Goal: Information Seeking & Learning: Learn about a topic

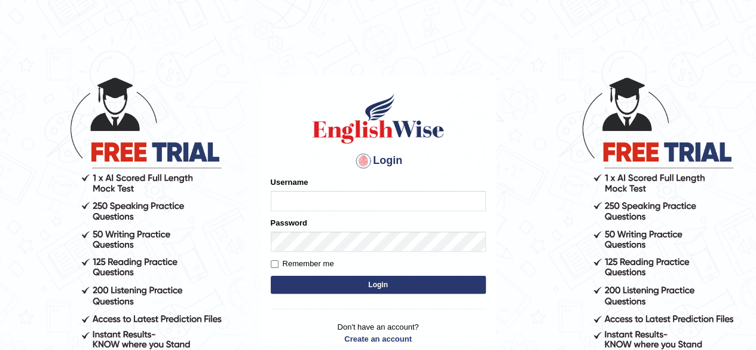
drag, startPoint x: 0, startPoint y: 0, endPoint x: 321, endPoint y: 198, distance: 377.8
click at [321, 198] on input "Username" at bounding box center [378, 201] width 215 height 20
type input "aliameeni110"
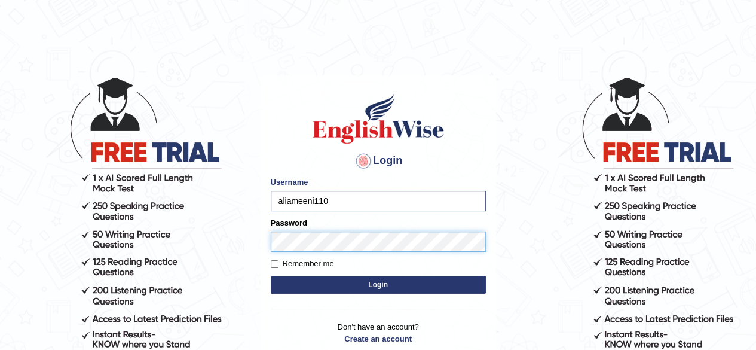
click at [271, 275] on button "Login" at bounding box center [378, 284] width 215 height 18
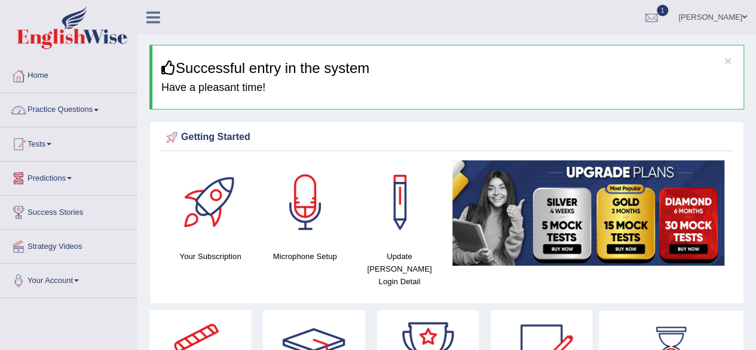
click at [82, 112] on link "Practice Questions" at bounding box center [69, 108] width 136 height 30
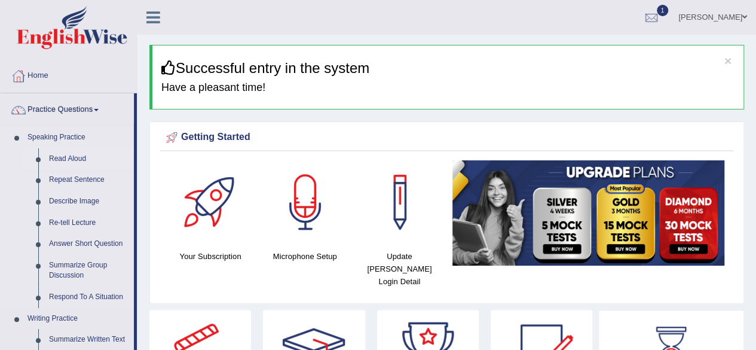
click at [71, 155] on link "Read Aloud" at bounding box center [89, 159] width 90 height 22
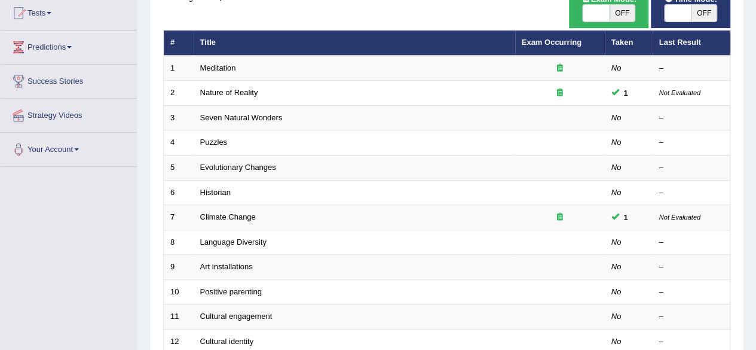
scroll to position [131, 0]
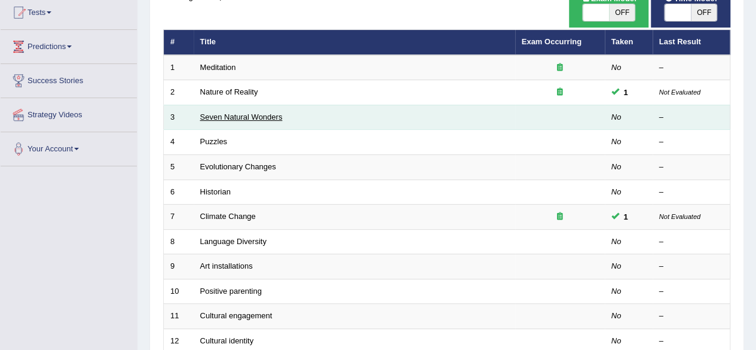
click at [264, 112] on link "Seven Natural Wonders" at bounding box center [241, 116] width 82 height 9
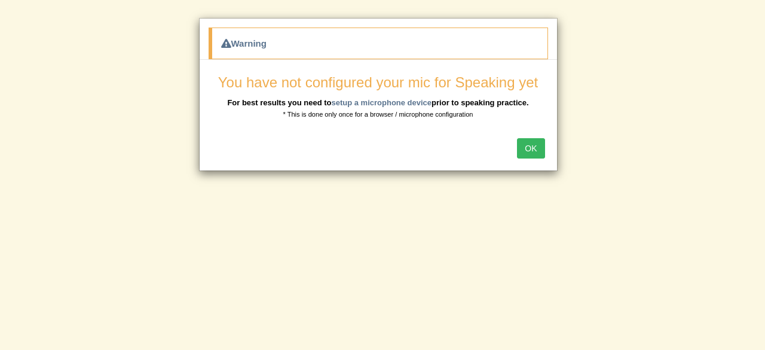
click at [531, 151] on button "OK" at bounding box center [530, 148] width 27 height 20
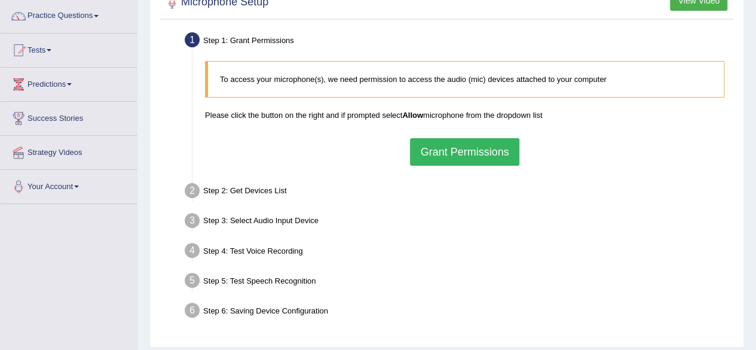
scroll to position [94, 0]
click at [476, 151] on button "Grant Permissions" at bounding box center [464, 150] width 109 height 27
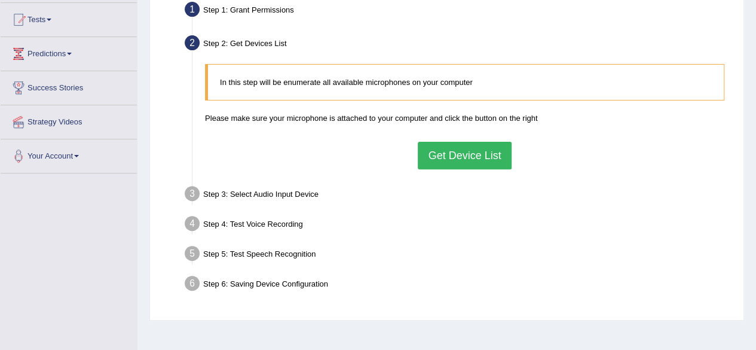
scroll to position [115, 0]
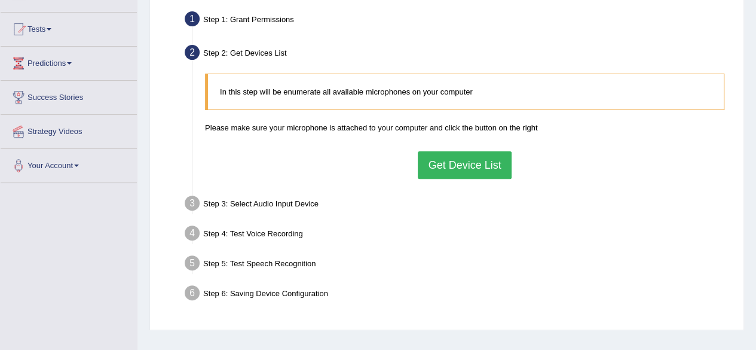
click at [467, 161] on button "Get Device List" at bounding box center [464, 164] width 93 height 27
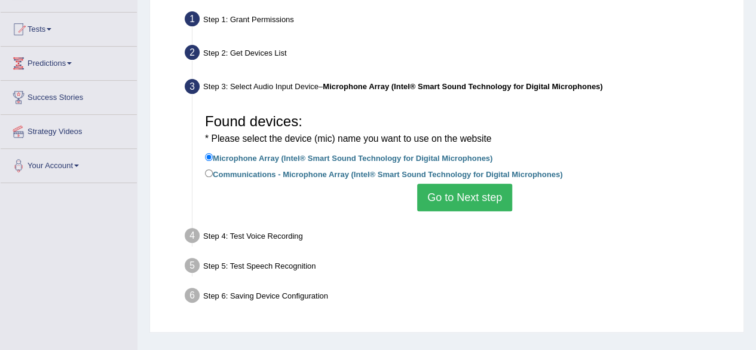
click at [462, 206] on button "Go to Next step" at bounding box center [464, 196] width 95 height 27
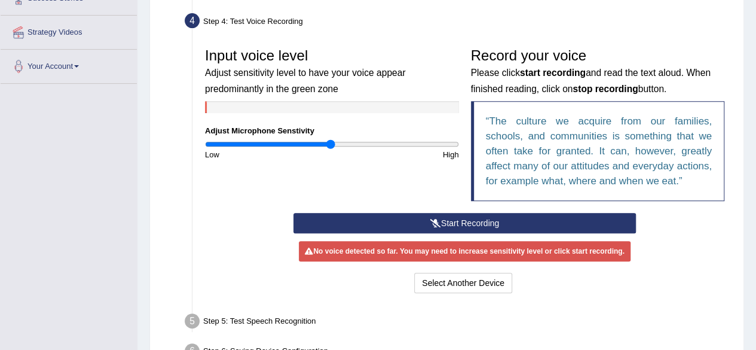
scroll to position [221, 0]
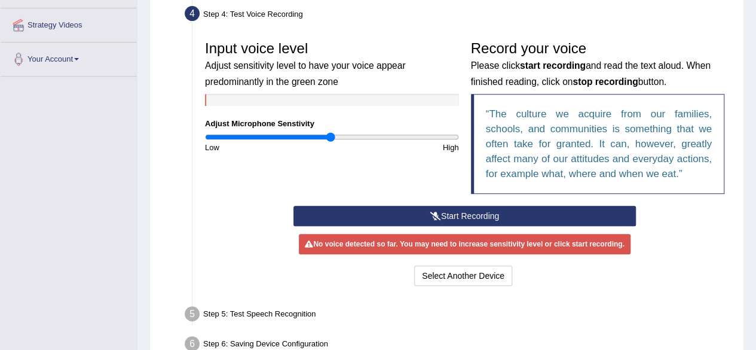
click at [479, 217] on button "Start Recording" at bounding box center [464, 216] width 342 height 20
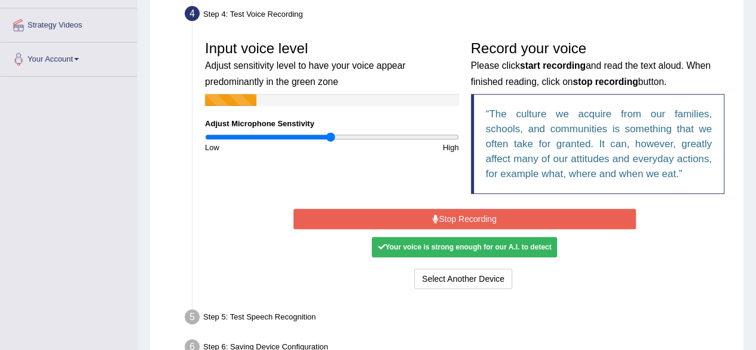
click at [508, 223] on button "Stop Recording" at bounding box center [464, 219] width 342 height 20
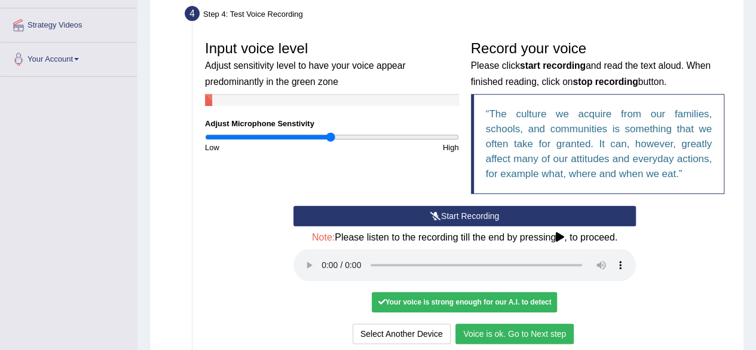
click at [516, 327] on button "Voice is ok. Go to Next step" at bounding box center [514, 333] width 118 height 20
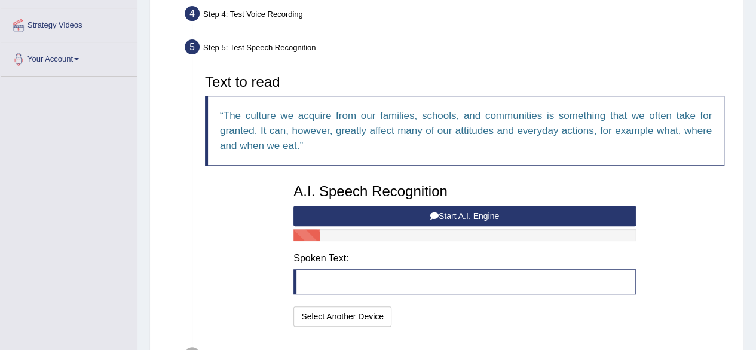
click at [560, 218] on button "Start A.I. Engine" at bounding box center [464, 216] width 342 height 20
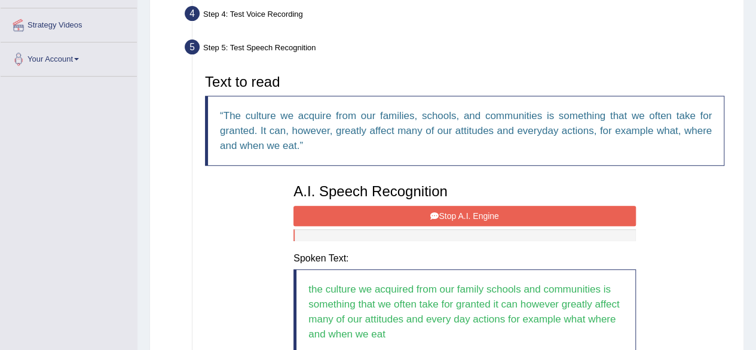
click at [538, 220] on button "Stop A.I. Engine" at bounding box center [464, 216] width 342 height 20
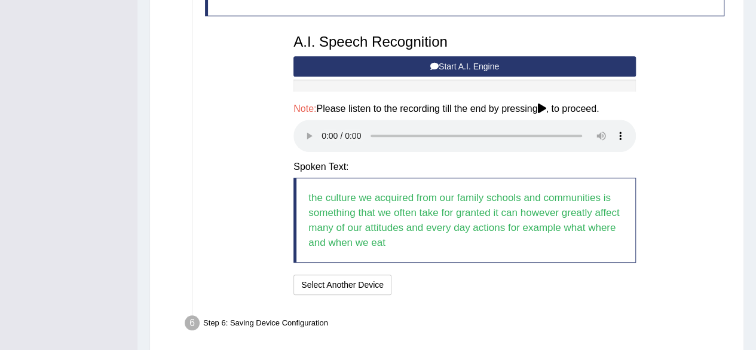
scroll to position [417, 0]
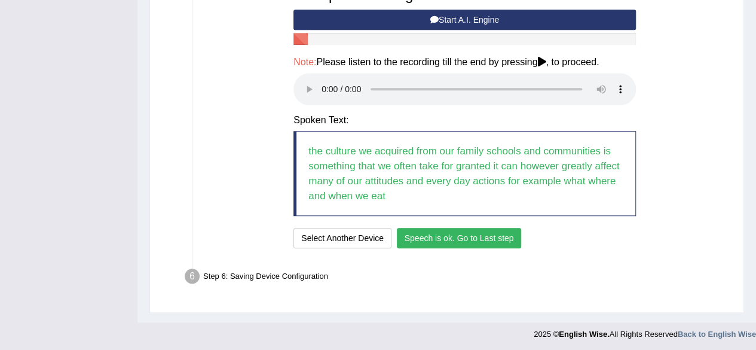
click at [498, 234] on button "Speech is ok. Go to Last step" at bounding box center [459, 238] width 125 height 20
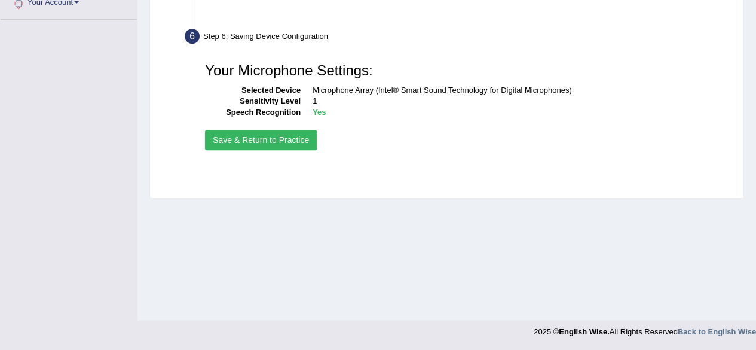
scroll to position [277, 0]
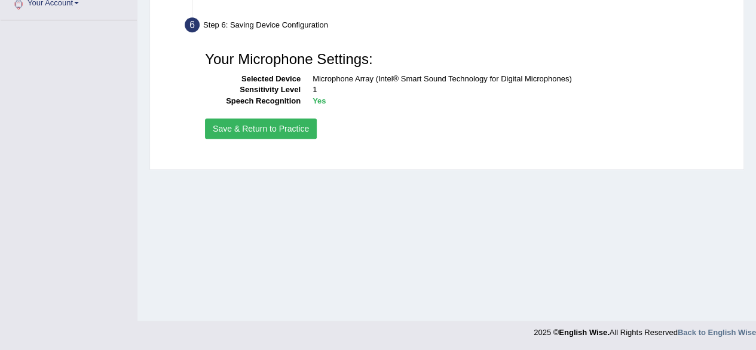
click at [261, 128] on button "Save & Return to Practice" at bounding box center [261, 128] width 112 height 20
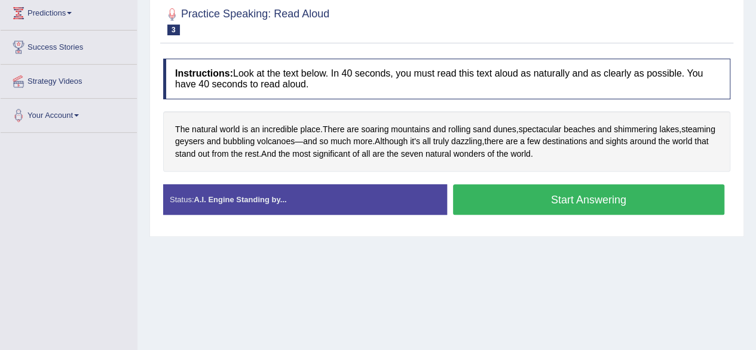
scroll to position [166, 0]
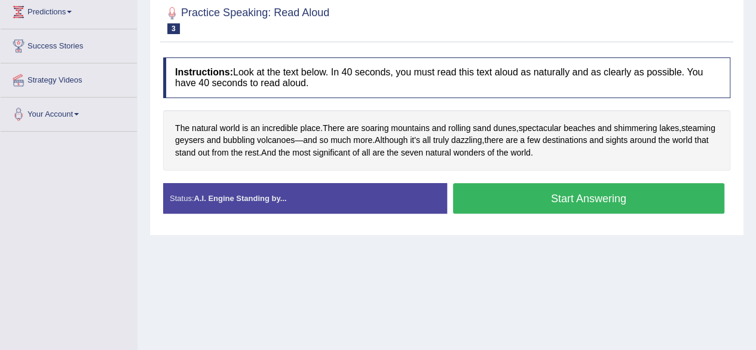
click at [604, 200] on button "Start Answering" at bounding box center [589, 198] width 272 height 30
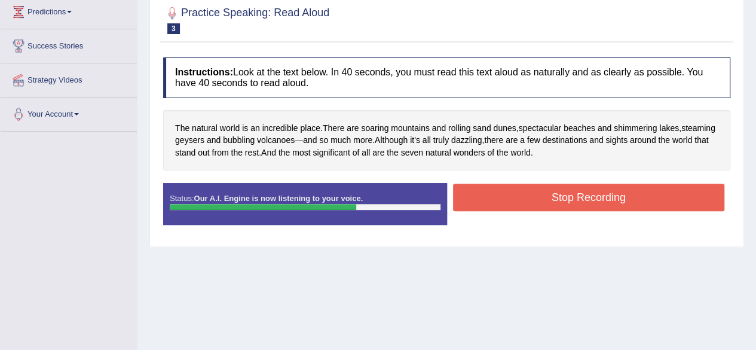
click at [589, 205] on button "Stop Recording" at bounding box center [589, 196] width 272 height 27
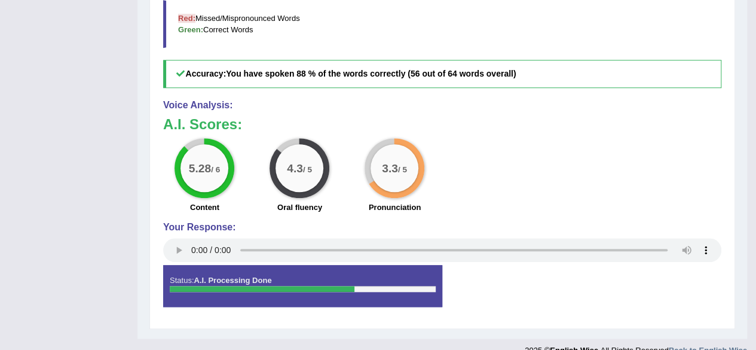
scroll to position [474, 0]
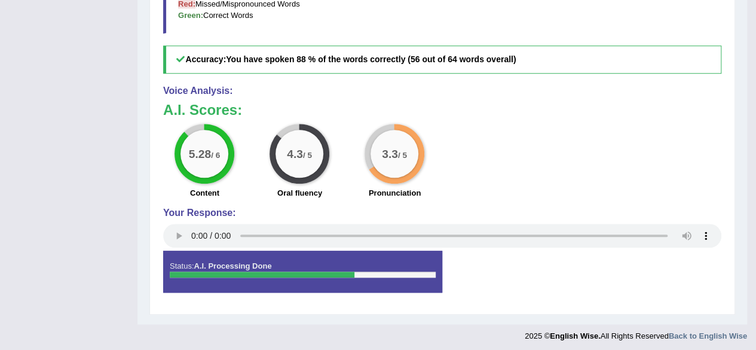
click at [490, 88] on h4 "Voice Analysis:" at bounding box center [442, 90] width 558 height 11
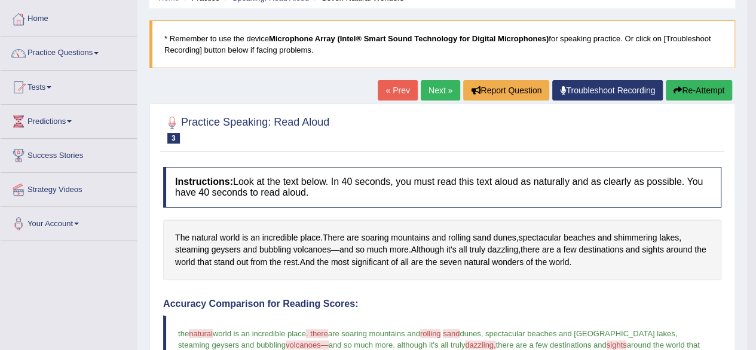
scroll to position [59, 0]
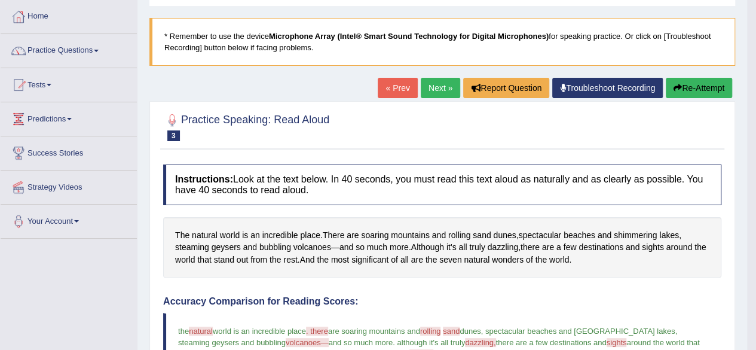
click at [428, 88] on link "Next »" at bounding box center [440, 88] width 39 height 20
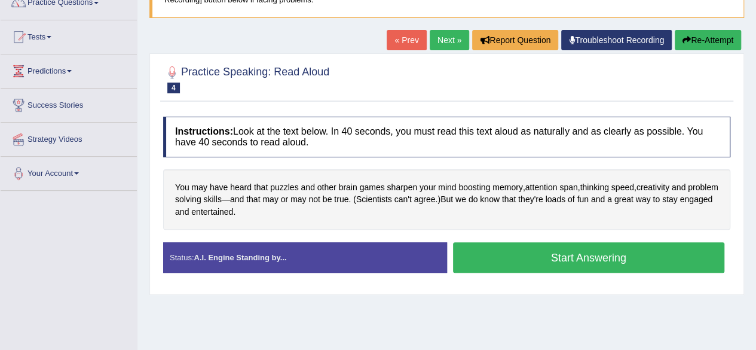
scroll to position [112, 0]
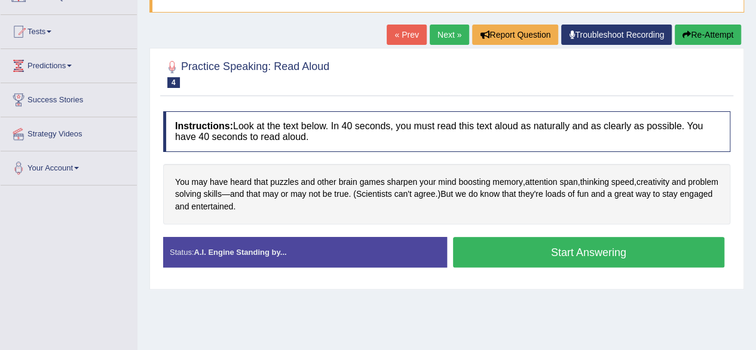
click at [509, 206] on div "You may have heard that puzzles and other brain games sharpen your mind boostin…" at bounding box center [446, 194] width 567 height 61
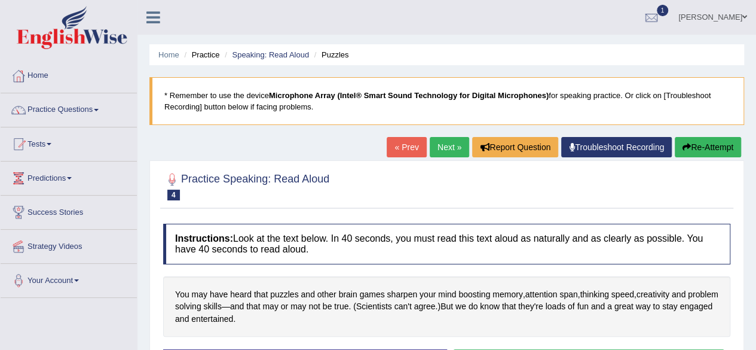
scroll to position [1, 0]
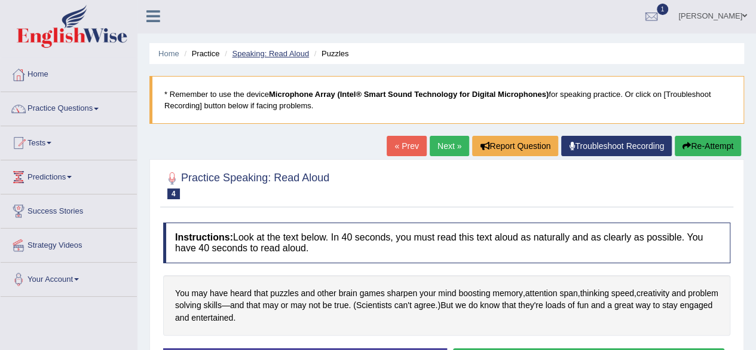
click at [300, 51] on link "Speaking: Read Aloud" at bounding box center [270, 53] width 77 height 9
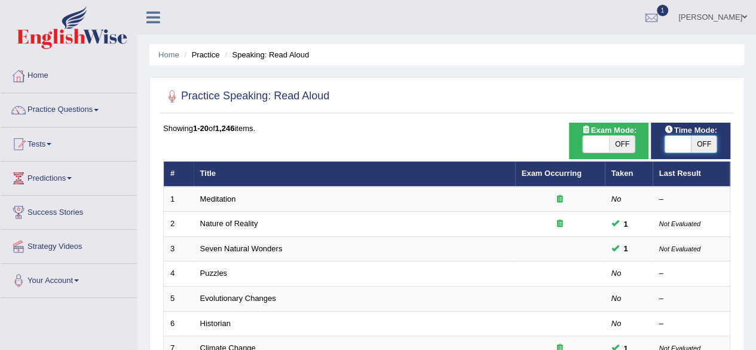
click at [689, 143] on span at bounding box center [677, 144] width 26 height 17
checkbox input "true"
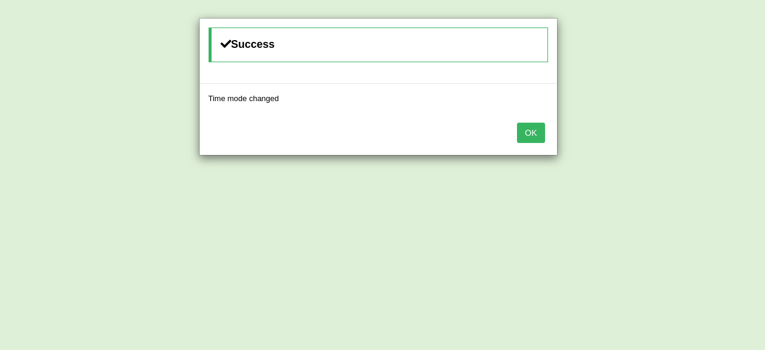
click at [540, 128] on button "OK" at bounding box center [530, 132] width 27 height 20
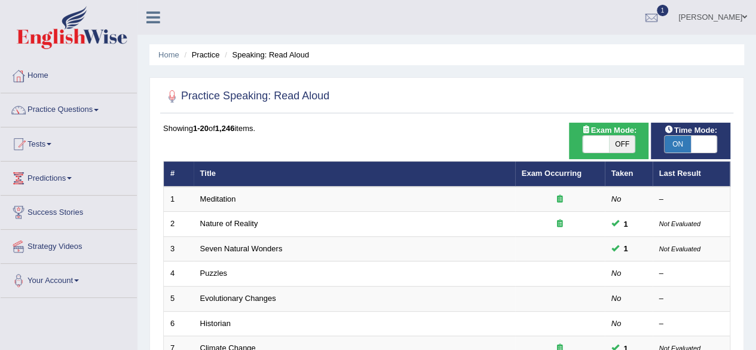
click at [609, 149] on span "OFF" at bounding box center [622, 144] width 26 height 17
checkbox input "true"
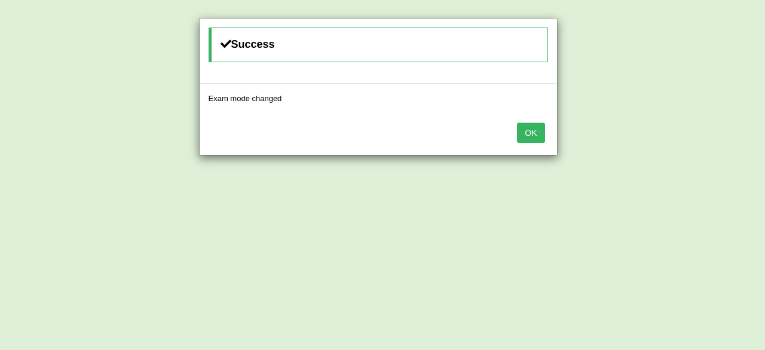
click at [537, 135] on button "OK" at bounding box center [530, 132] width 27 height 20
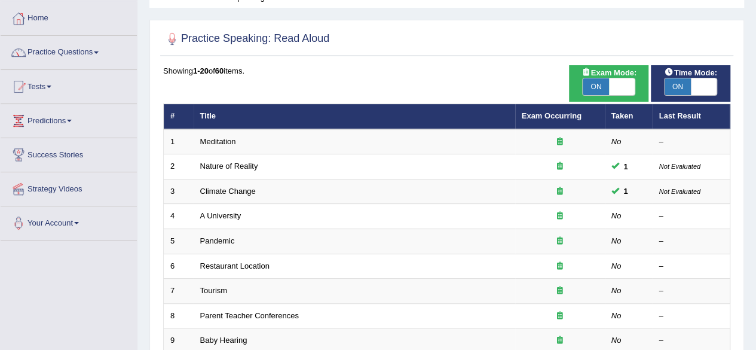
scroll to position [82, 0]
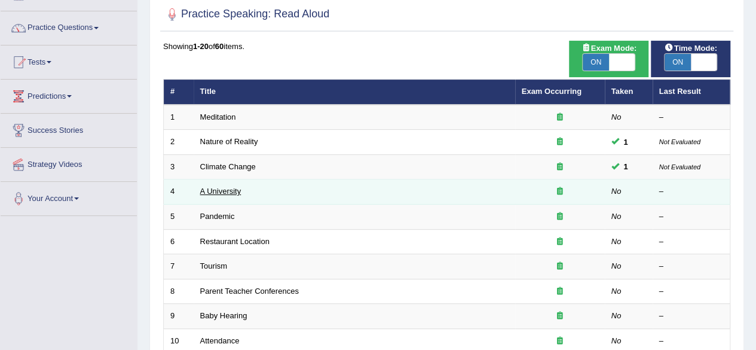
click at [220, 188] on link "A University" at bounding box center [220, 190] width 41 height 9
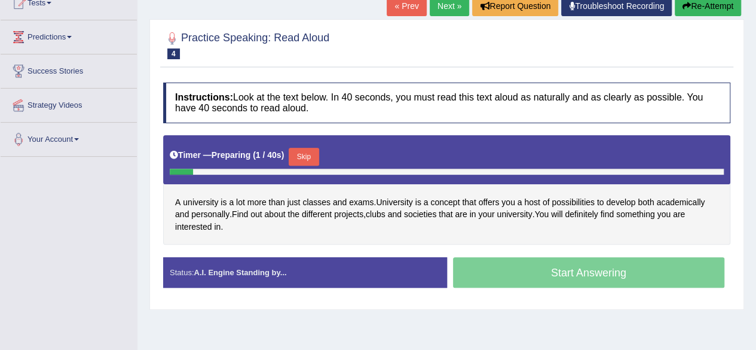
scroll to position [143, 0]
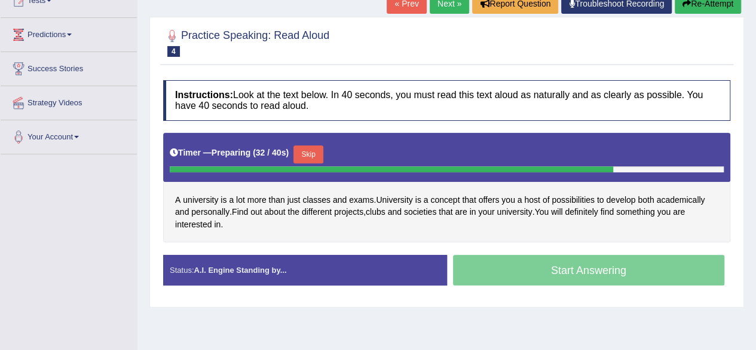
click at [323, 153] on button "Skip" at bounding box center [308, 154] width 30 height 18
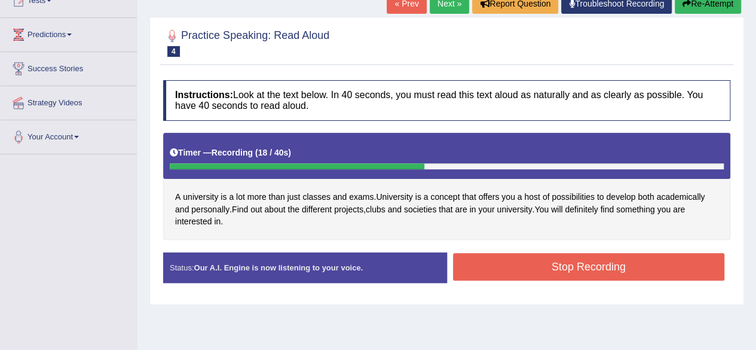
click at [604, 261] on button "Stop Recording" at bounding box center [589, 266] width 272 height 27
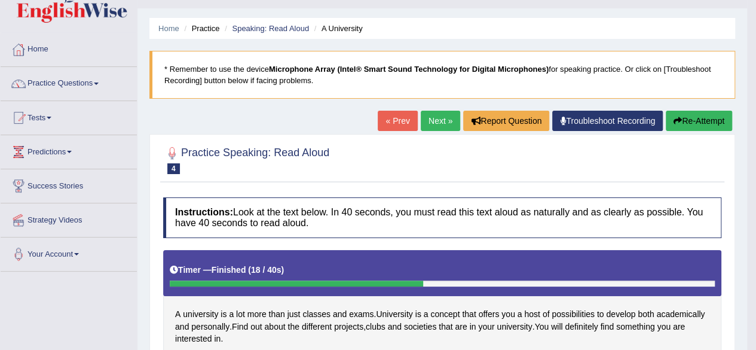
scroll to position [27, 0]
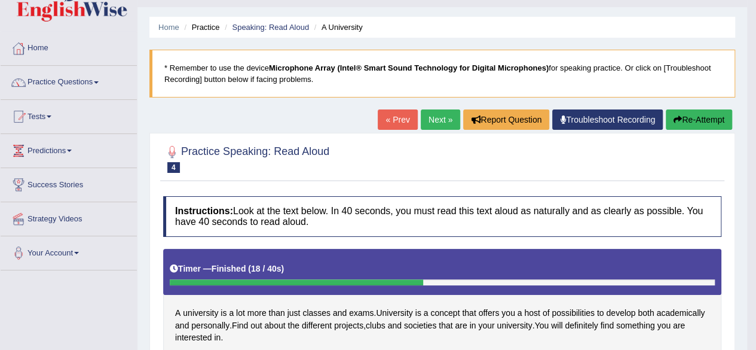
click at [445, 124] on link "Next »" at bounding box center [440, 119] width 39 height 20
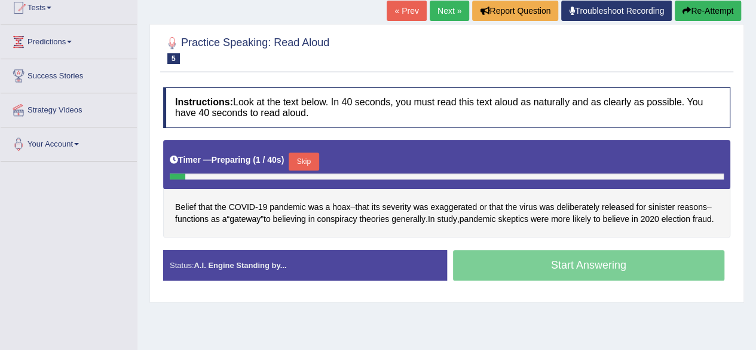
scroll to position [137, 0]
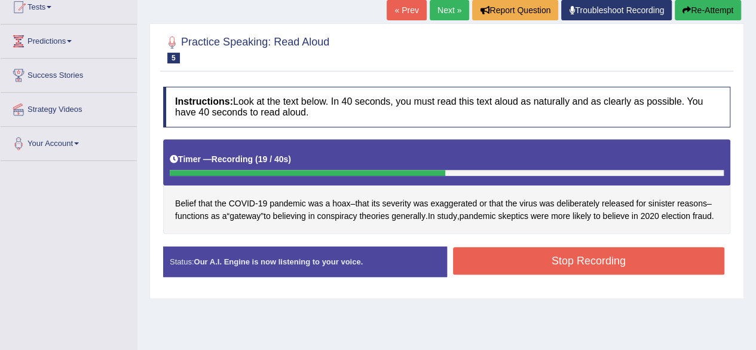
click at [598, 271] on button "Stop Recording" at bounding box center [589, 260] width 272 height 27
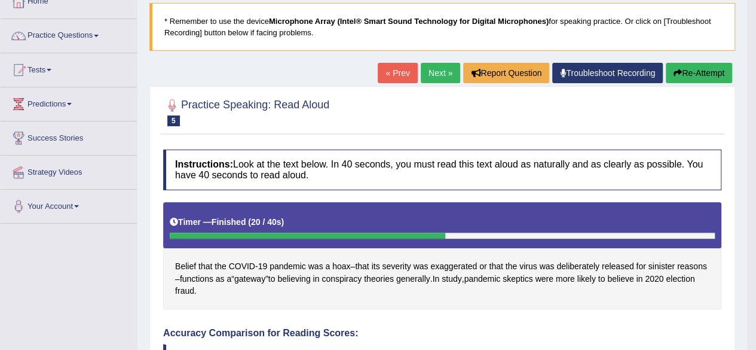
scroll to position [68, 0]
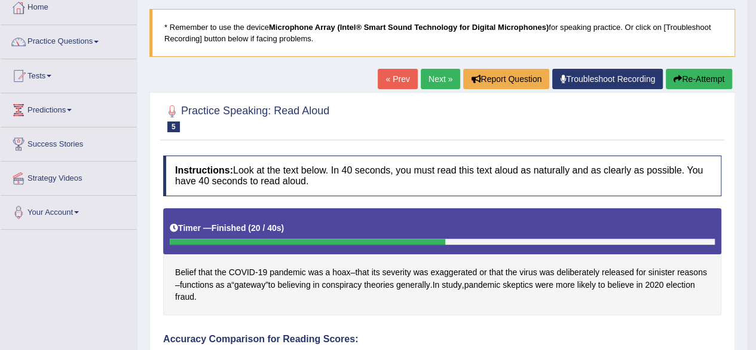
click at [435, 82] on link "Next »" at bounding box center [440, 79] width 39 height 20
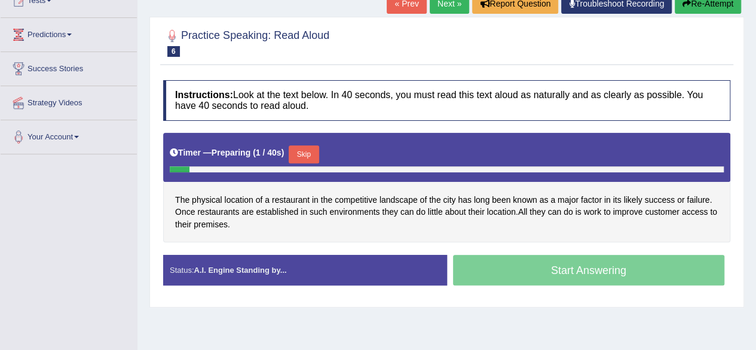
scroll to position [144, 0]
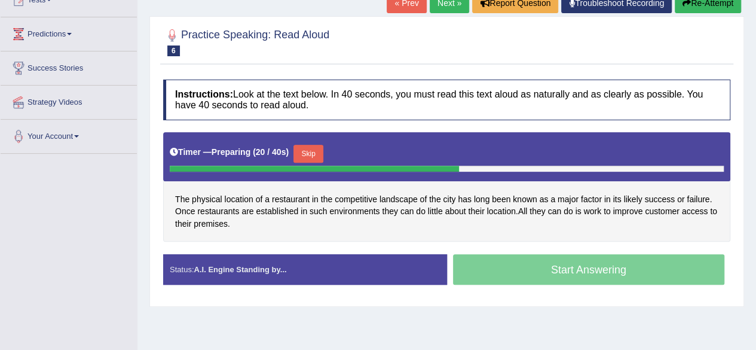
click at [314, 147] on button "Skip" at bounding box center [308, 154] width 30 height 18
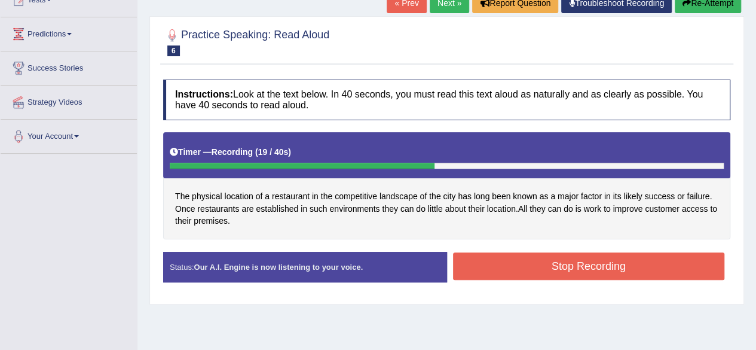
click at [586, 267] on button "Stop Recording" at bounding box center [589, 265] width 272 height 27
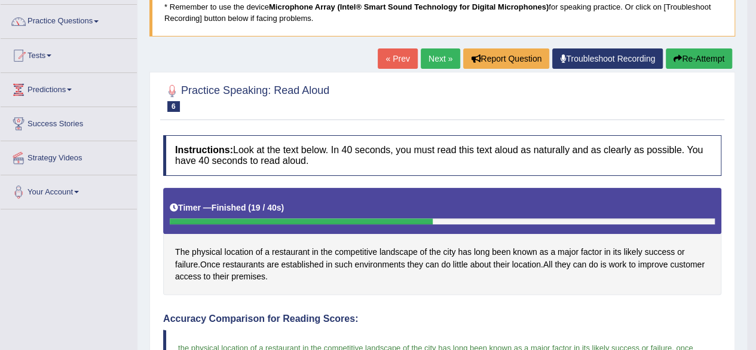
scroll to position [0, 0]
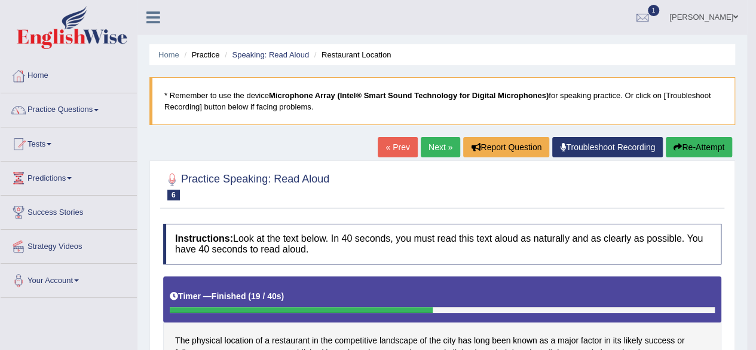
click at [443, 153] on link "Next »" at bounding box center [440, 147] width 39 height 20
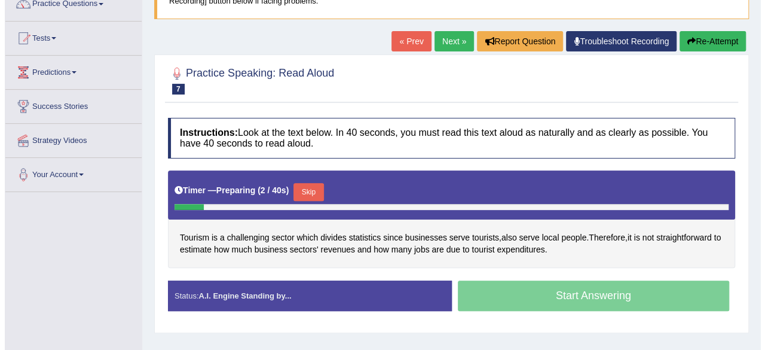
scroll to position [106, 0]
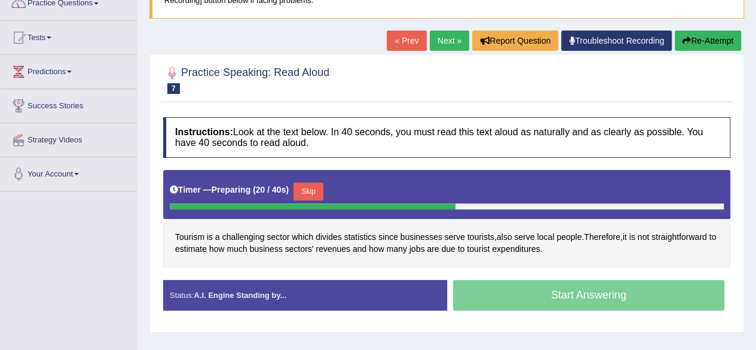
click at [323, 192] on button "Skip" at bounding box center [308, 191] width 30 height 18
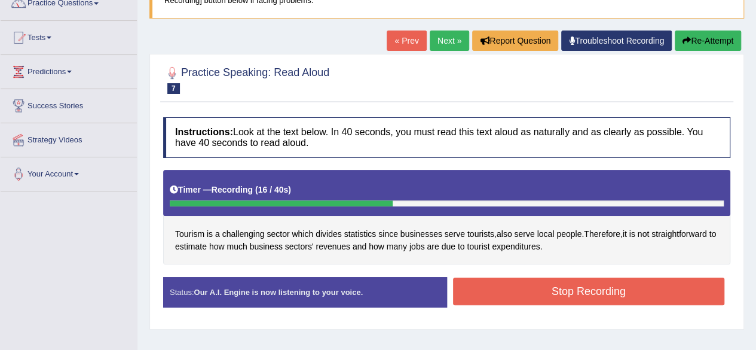
click at [538, 299] on button "Stop Recording" at bounding box center [589, 290] width 272 height 27
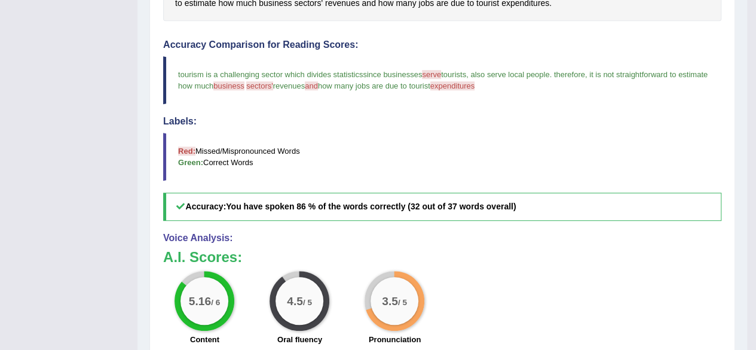
scroll to position [0, 0]
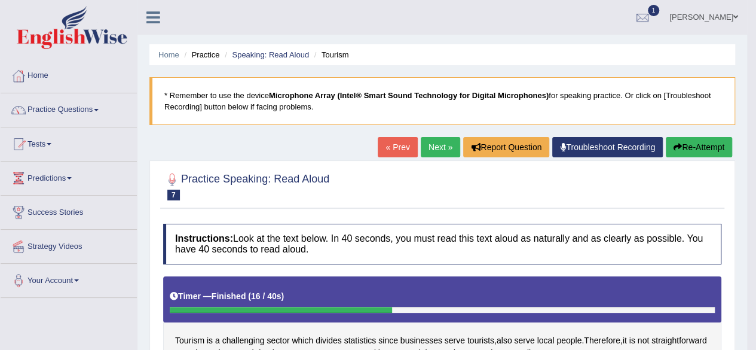
click at [437, 144] on link "Next »" at bounding box center [440, 147] width 39 height 20
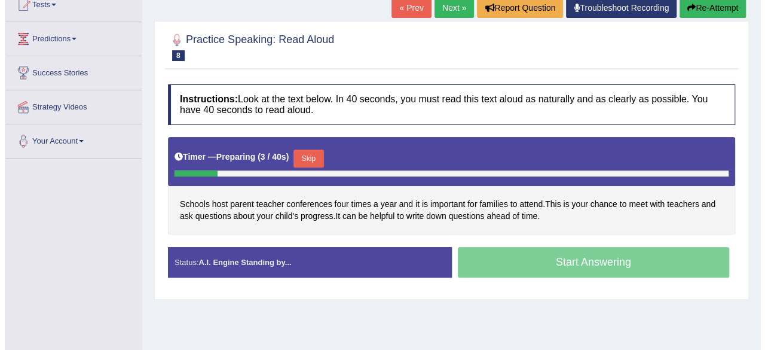
scroll to position [122, 0]
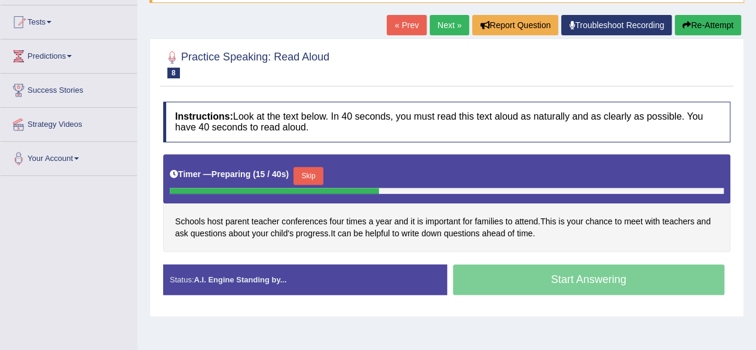
click at [317, 176] on button "Skip" at bounding box center [308, 176] width 30 height 18
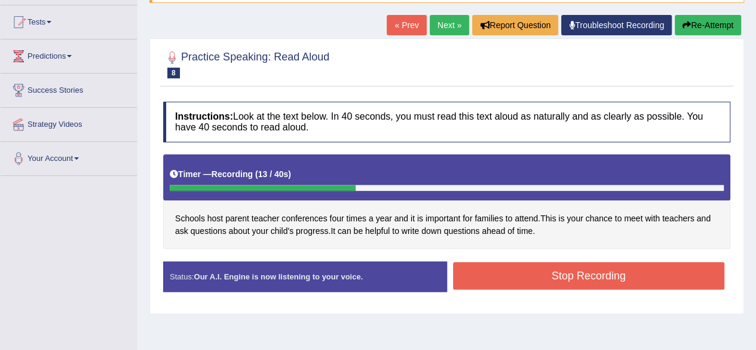
click at [606, 277] on button "Stop Recording" at bounding box center [589, 275] width 272 height 27
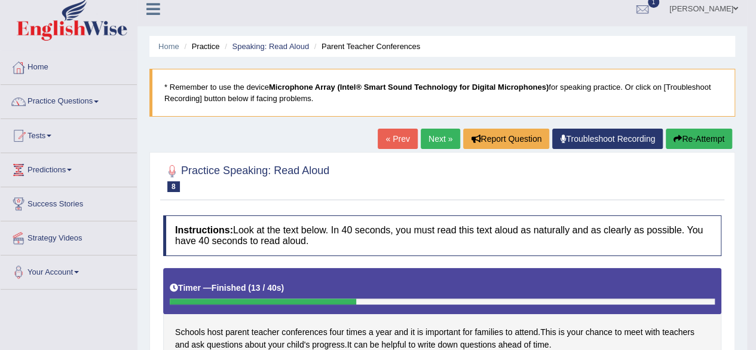
scroll to position [9, 0]
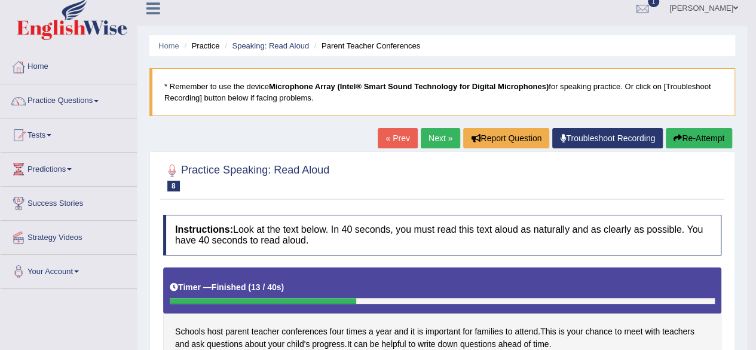
click at [438, 141] on link "Next »" at bounding box center [440, 138] width 39 height 20
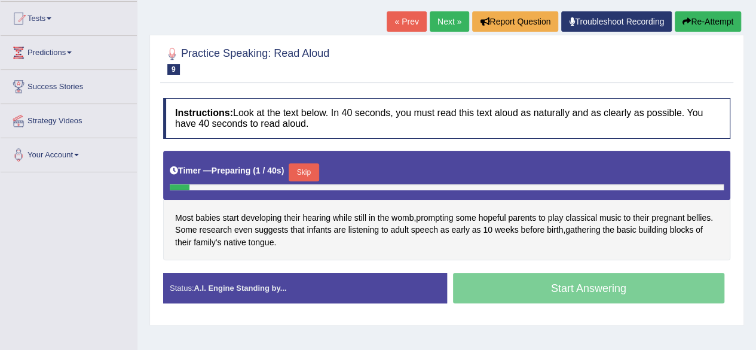
scroll to position [134, 0]
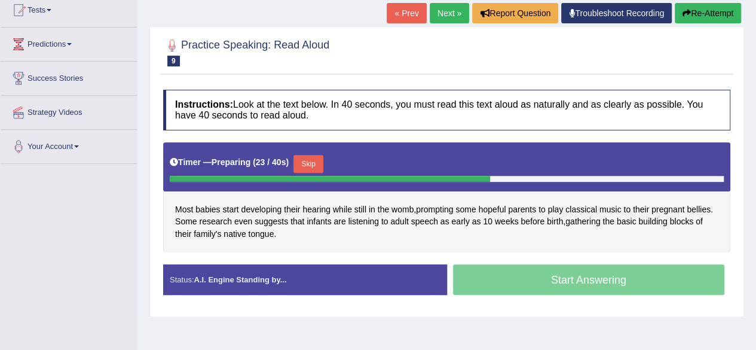
click at [319, 166] on button "Skip" at bounding box center [308, 164] width 30 height 18
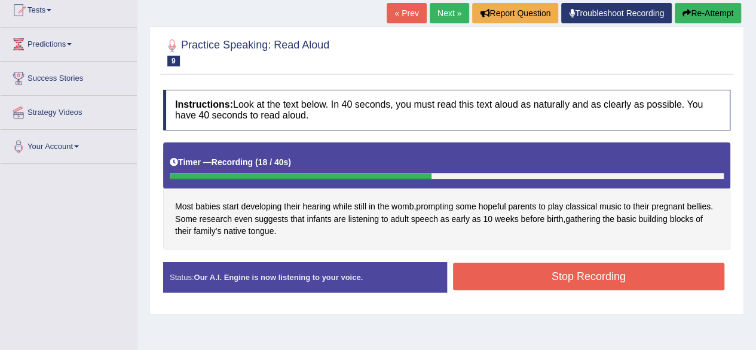
click at [522, 279] on button "Stop Recording" at bounding box center [589, 275] width 272 height 27
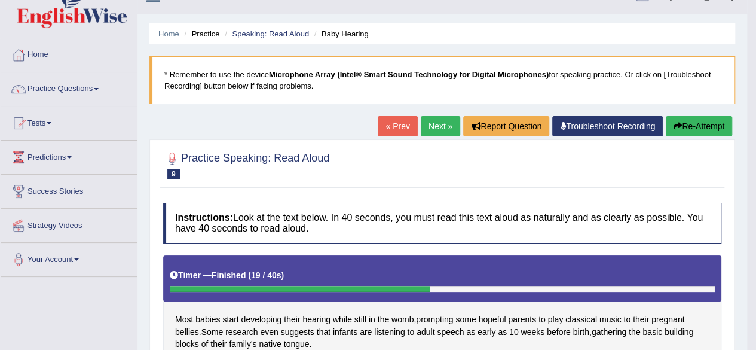
scroll to position [0, 0]
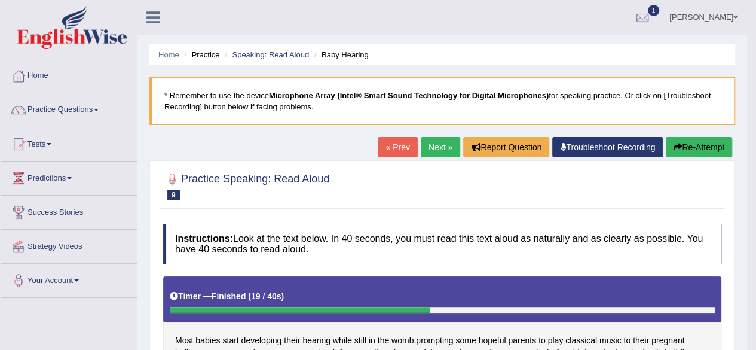
click at [440, 151] on link "Next »" at bounding box center [440, 147] width 39 height 20
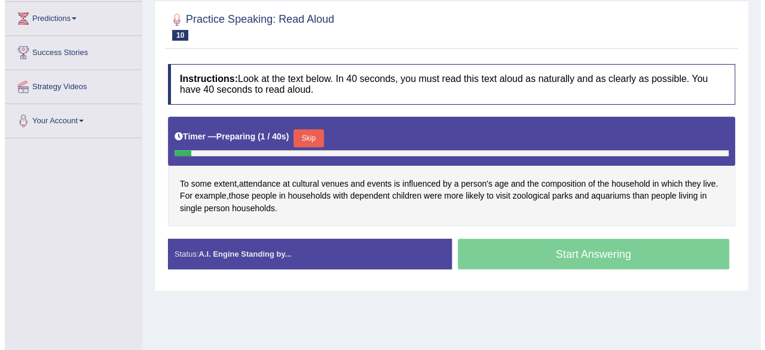
scroll to position [161, 0]
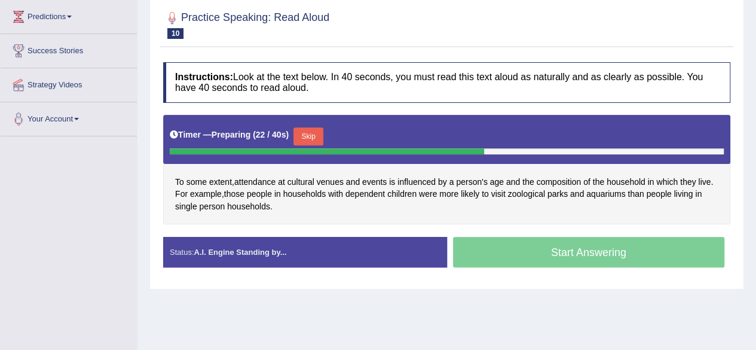
click at [314, 140] on button "Skip" at bounding box center [308, 136] width 30 height 18
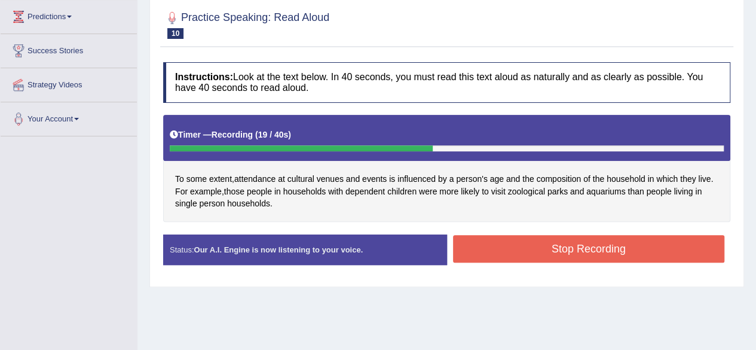
click at [609, 253] on button "Stop Recording" at bounding box center [589, 248] width 272 height 27
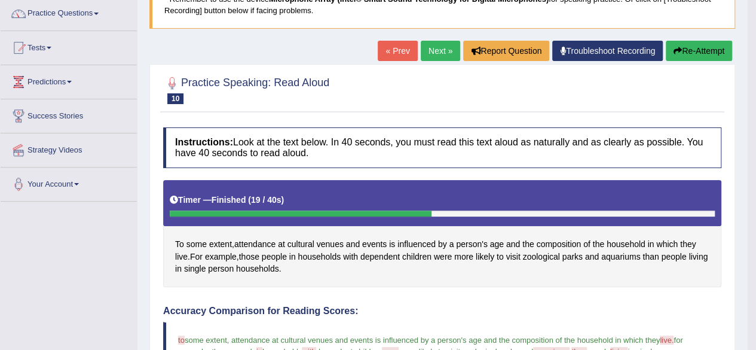
scroll to position [0, 0]
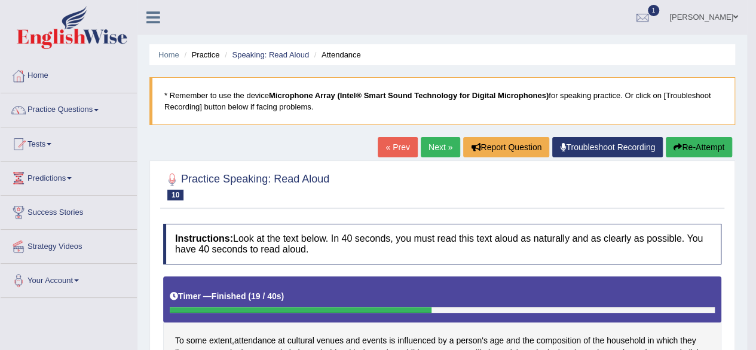
click at [92, 112] on link "Practice Questions" at bounding box center [69, 108] width 136 height 30
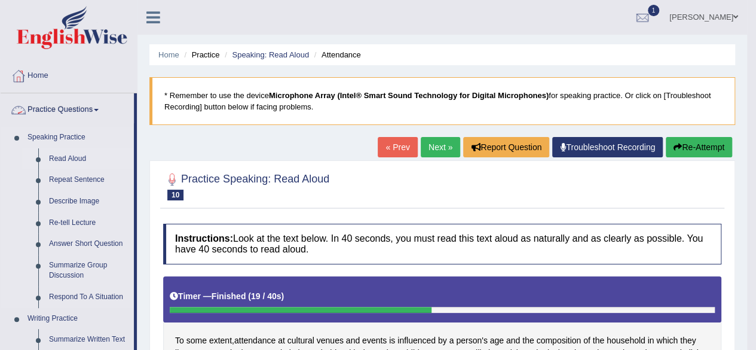
click at [75, 161] on link "Read Aloud" at bounding box center [89, 159] width 90 height 22
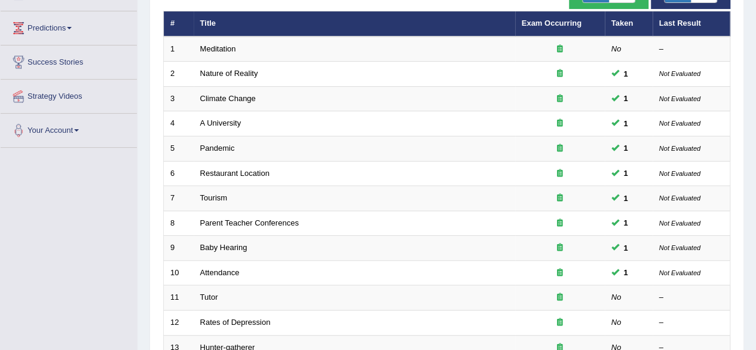
scroll to position [146, 0]
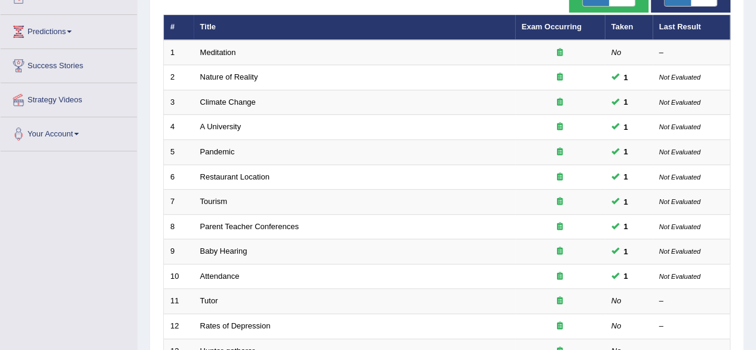
click at [222, 53] on link "Meditation" at bounding box center [218, 52] width 36 height 9
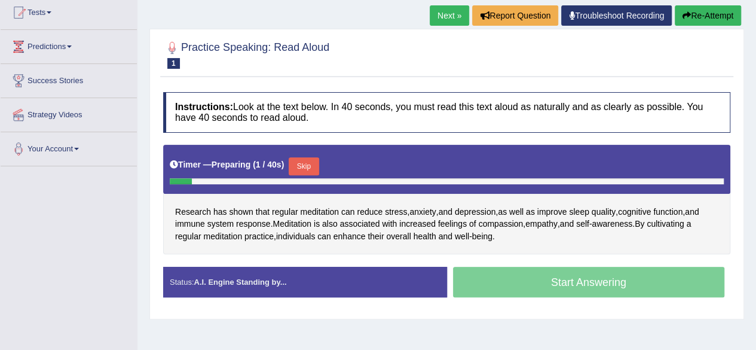
scroll to position [137, 0]
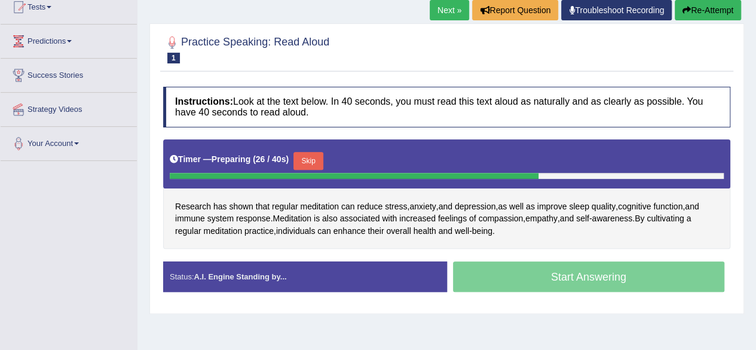
click at [311, 163] on button "Skip" at bounding box center [308, 161] width 30 height 18
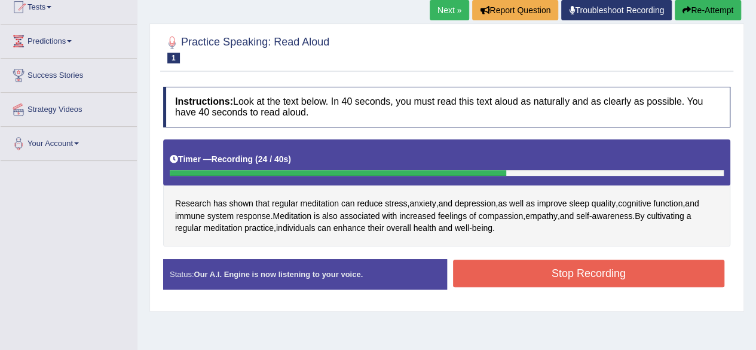
click at [601, 278] on button "Stop Recording" at bounding box center [589, 272] width 272 height 27
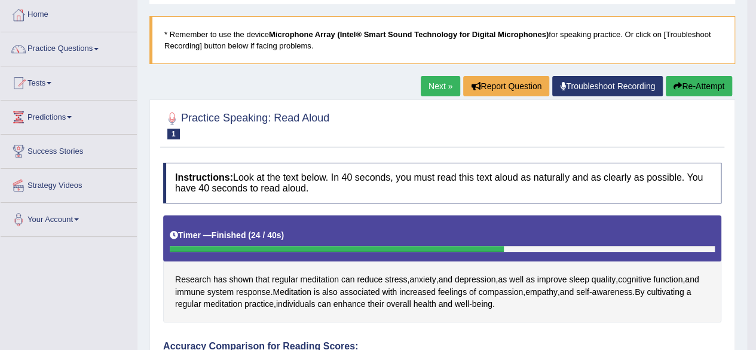
scroll to position [58, 0]
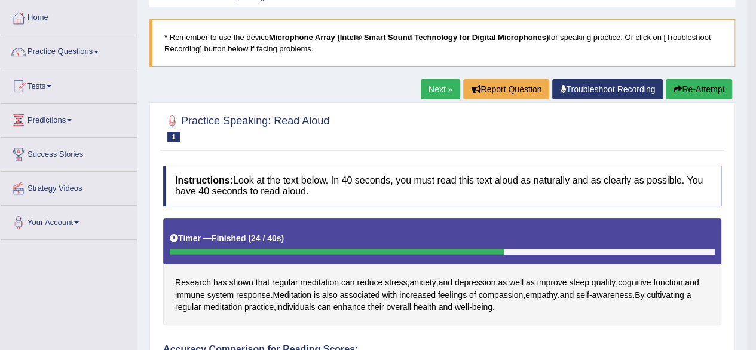
click at [87, 54] on link "Practice Questions" at bounding box center [69, 50] width 136 height 30
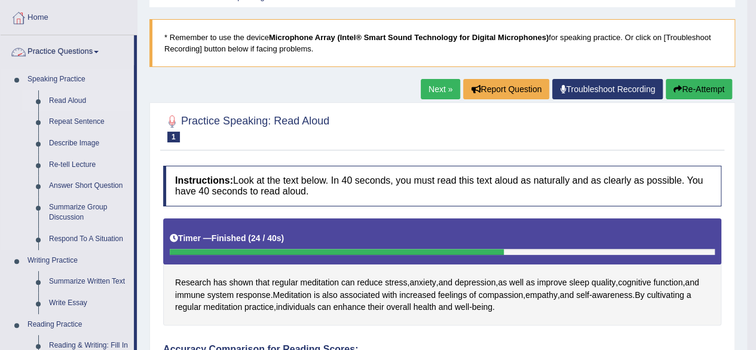
click at [80, 100] on link "Read Aloud" at bounding box center [89, 101] width 90 height 22
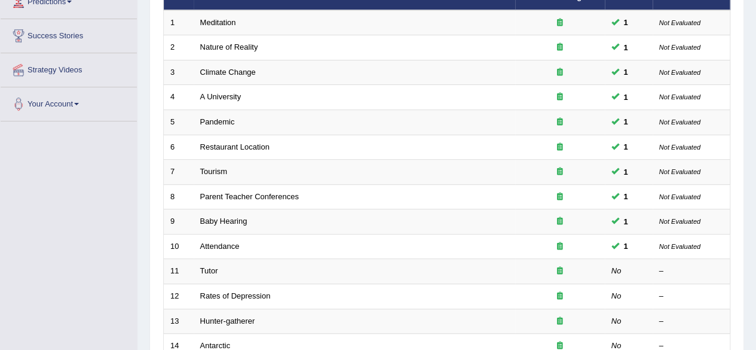
scroll to position [205, 0]
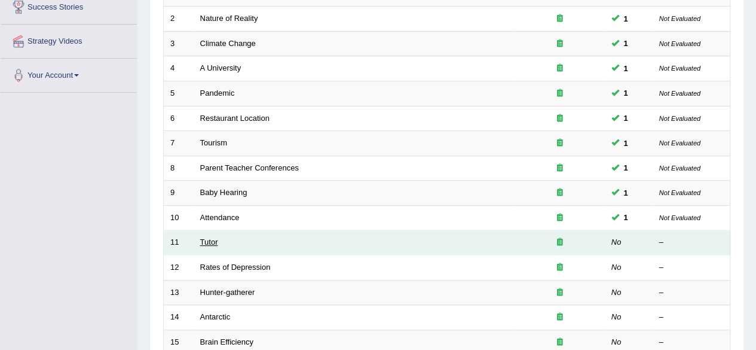
click at [205, 241] on link "Tutor" at bounding box center [209, 241] width 18 height 9
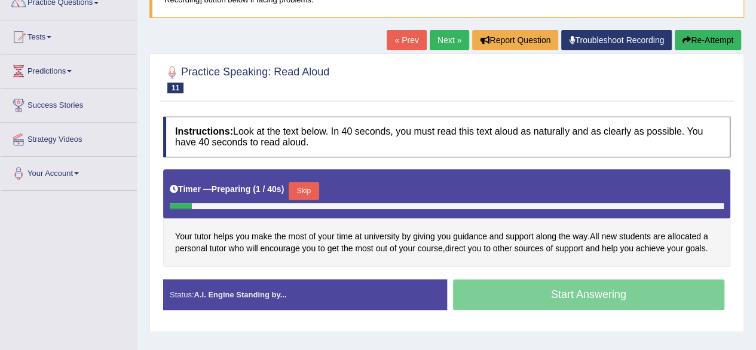
scroll to position [112, 0]
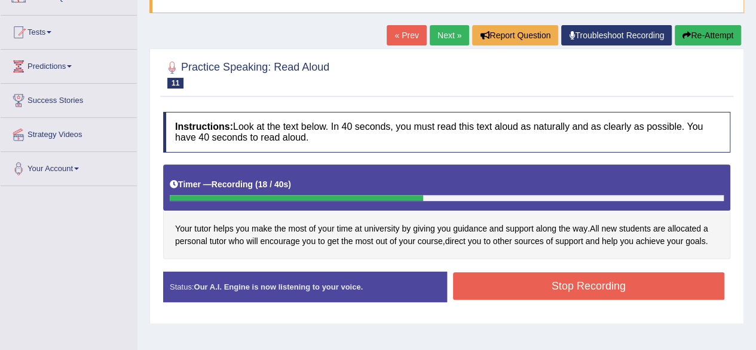
click at [602, 292] on button "Stop Recording" at bounding box center [589, 285] width 272 height 27
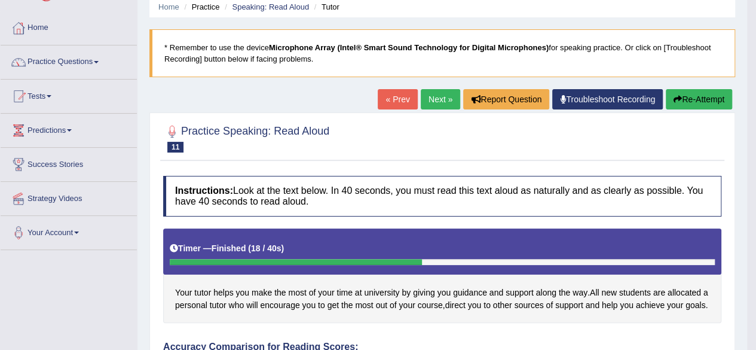
scroll to position [0, 0]
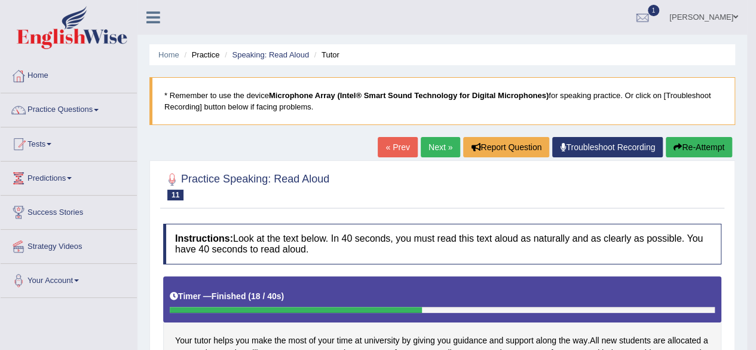
click at [431, 152] on link "Next »" at bounding box center [440, 147] width 39 height 20
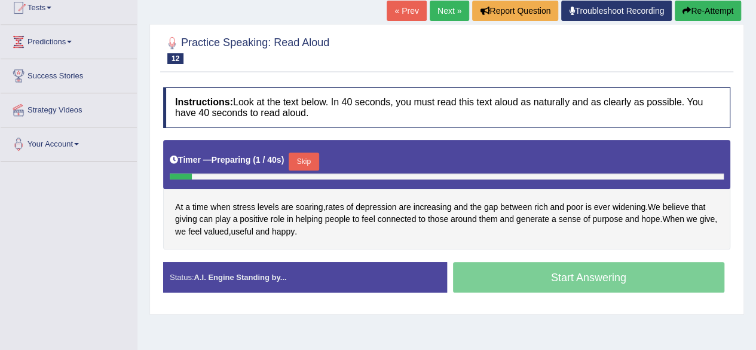
scroll to position [138, 0]
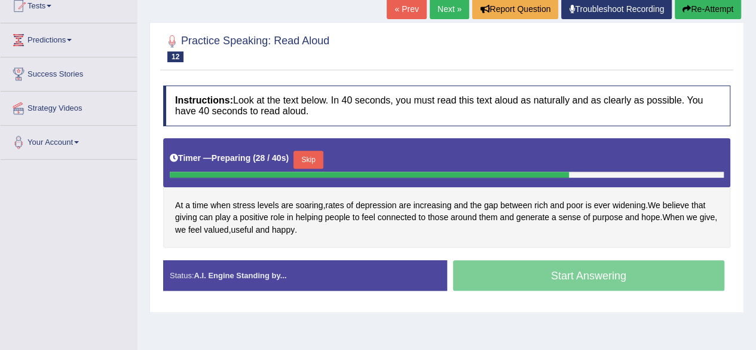
click at [315, 160] on button "Skip" at bounding box center [308, 160] width 30 height 18
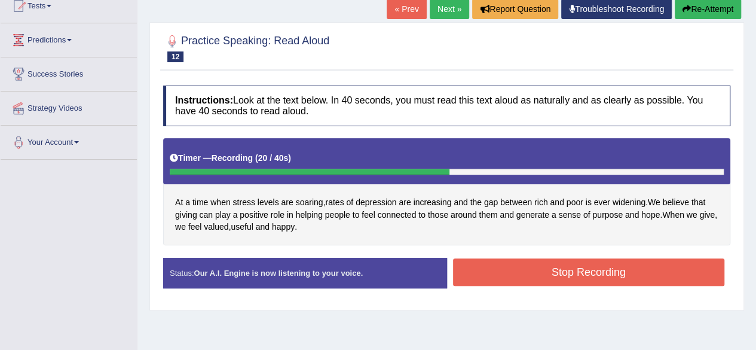
click at [621, 275] on button "Stop Recording" at bounding box center [589, 271] width 272 height 27
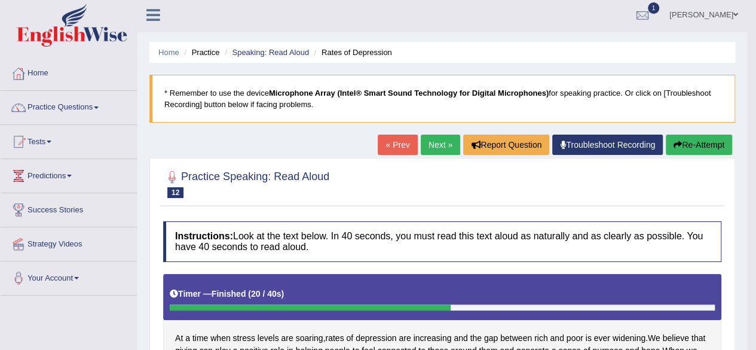
scroll to position [0, 0]
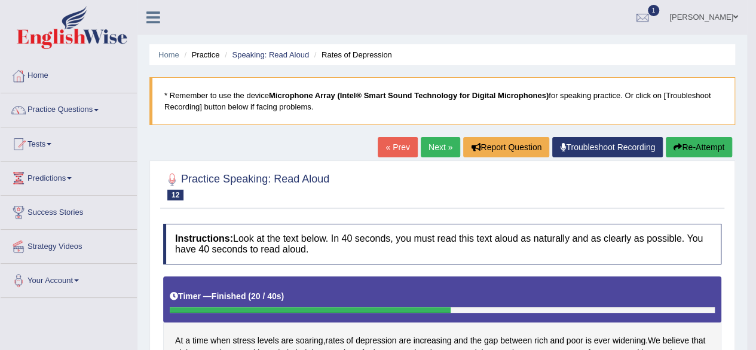
click at [91, 109] on link "Practice Questions" at bounding box center [69, 108] width 136 height 30
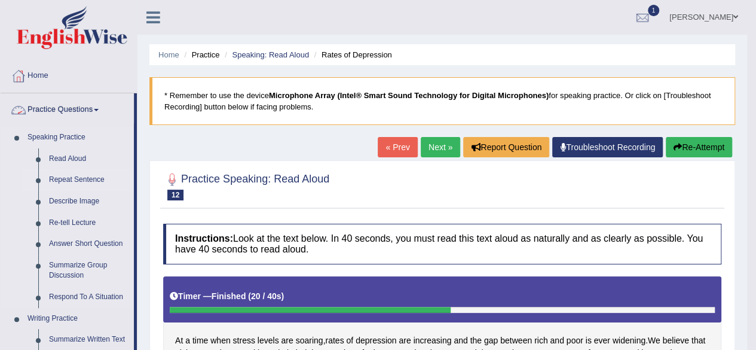
click at [77, 180] on link "Repeat Sentence" at bounding box center [89, 180] width 90 height 22
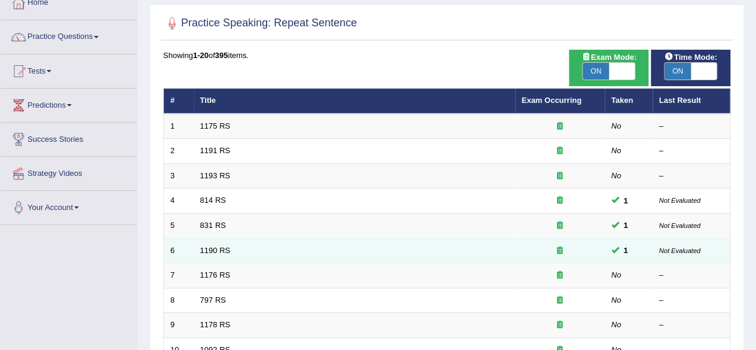
scroll to position [74, 0]
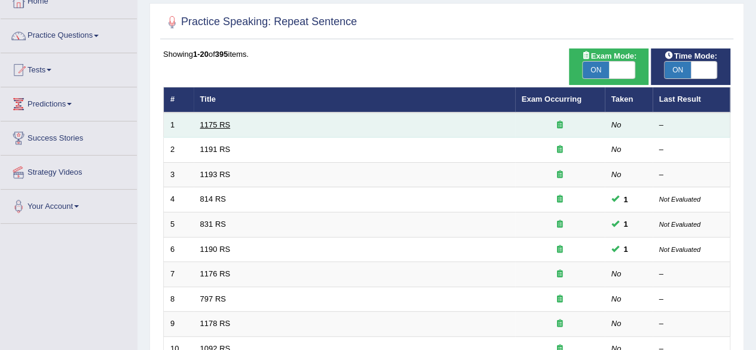
click at [219, 123] on link "1175 RS" at bounding box center [215, 124] width 30 height 9
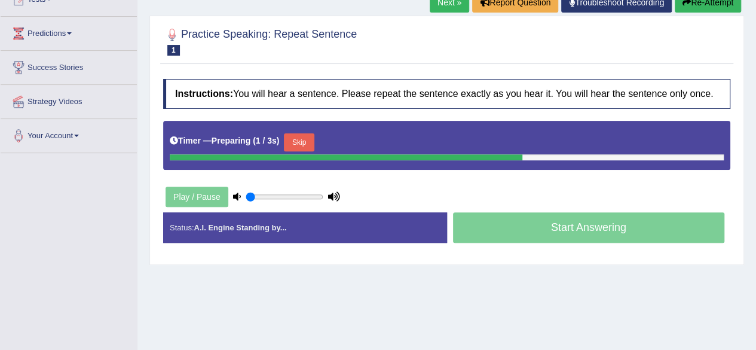
scroll to position [146, 0]
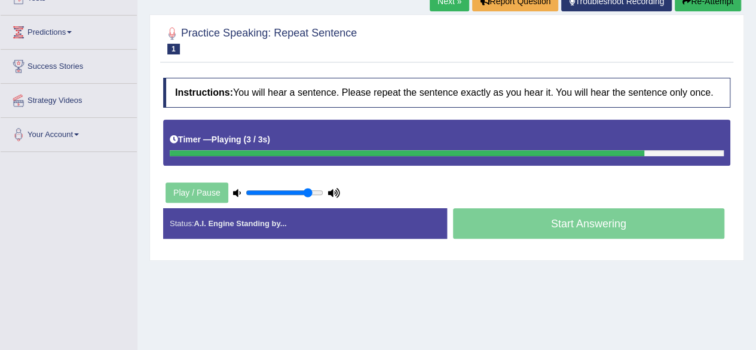
type input "0.85"
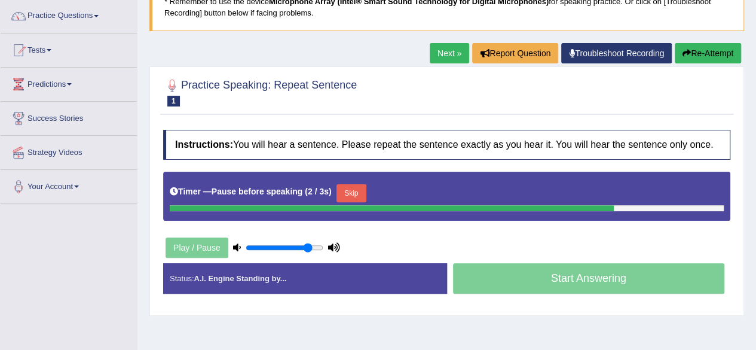
scroll to position [93, 0]
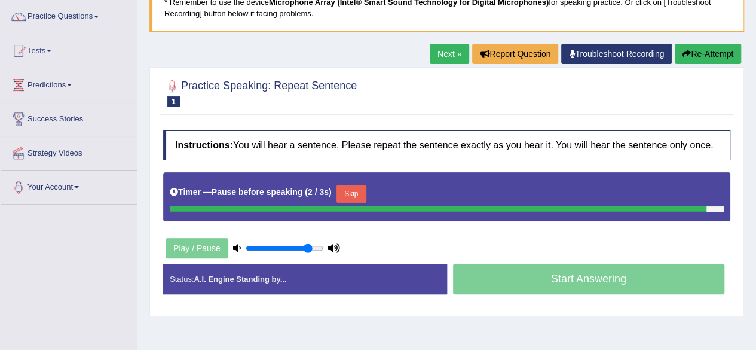
click at [706, 50] on button "Re-Attempt" at bounding box center [708, 54] width 66 height 20
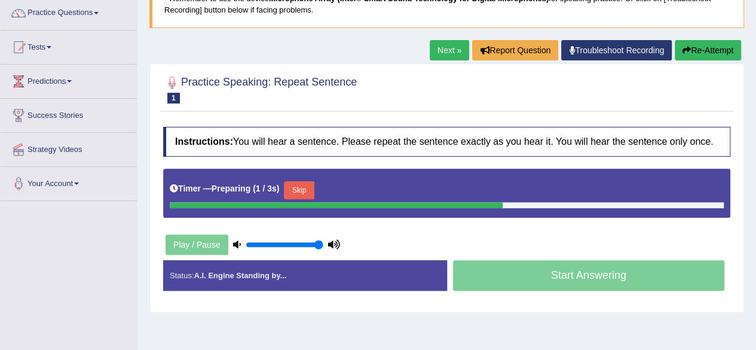
type input "1"
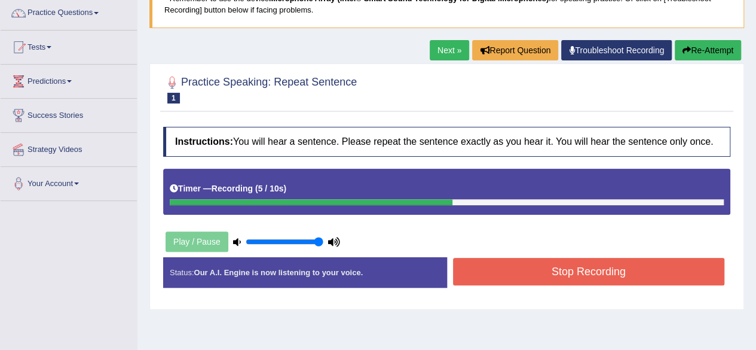
click at [583, 271] on button "Stop Recording" at bounding box center [589, 271] width 272 height 27
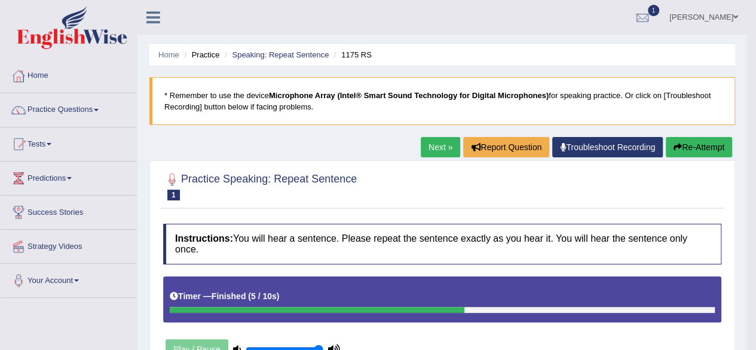
click at [434, 149] on link "Next »" at bounding box center [440, 147] width 39 height 20
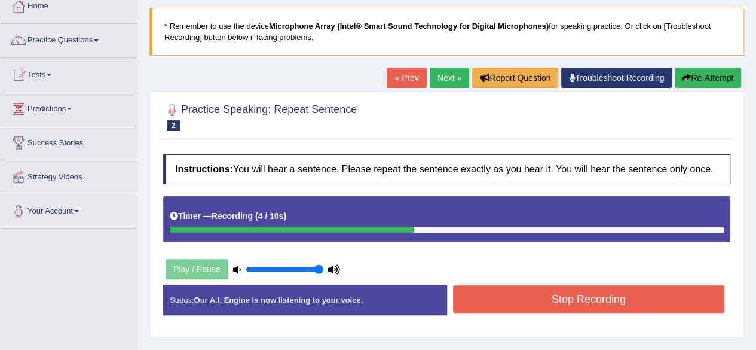
scroll to position [62, 0]
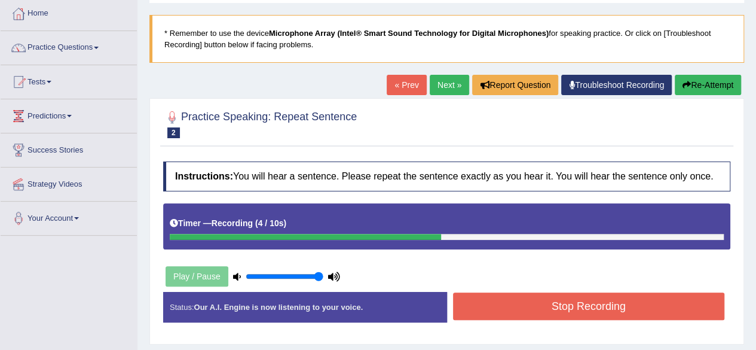
click at [699, 88] on button "Re-Attempt" at bounding box center [708, 85] width 66 height 20
click at [712, 82] on button "Re-Attempt" at bounding box center [708, 85] width 66 height 20
click at [563, 298] on button "Stop Recording" at bounding box center [589, 305] width 272 height 27
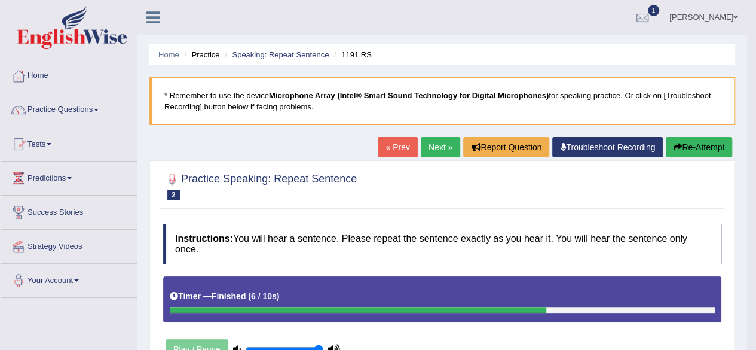
click at [429, 151] on link "Next »" at bounding box center [440, 147] width 39 height 20
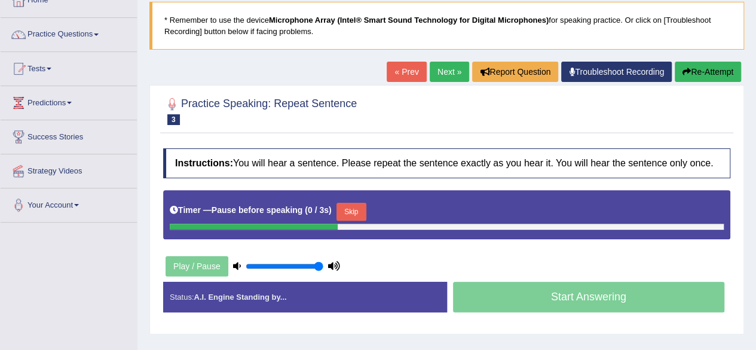
scroll to position [78, 0]
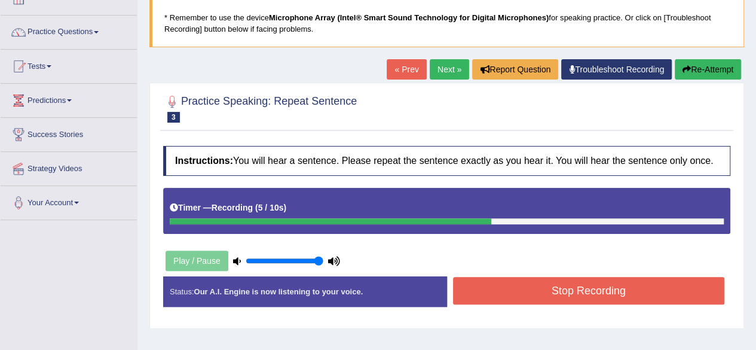
click at [657, 294] on button "Stop Recording" at bounding box center [589, 290] width 272 height 27
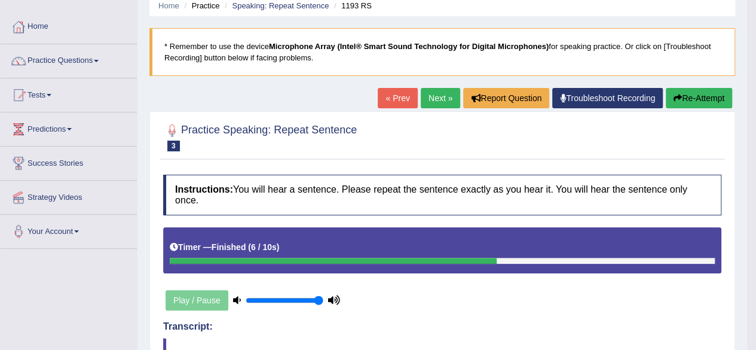
scroll to position [0, 0]
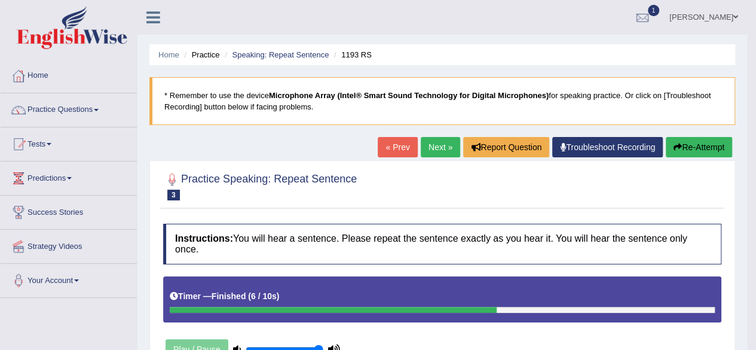
click at [439, 151] on link "Next »" at bounding box center [440, 147] width 39 height 20
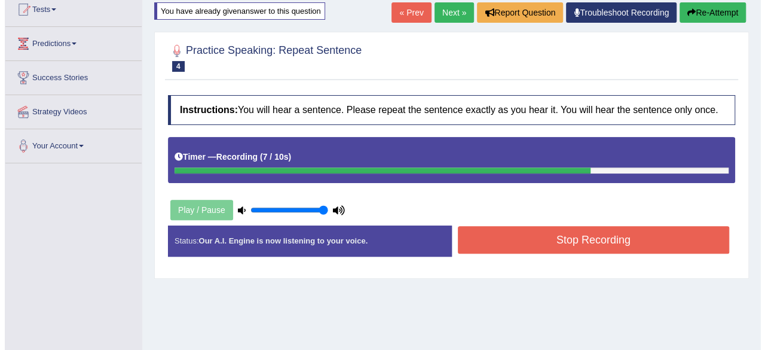
scroll to position [139, 0]
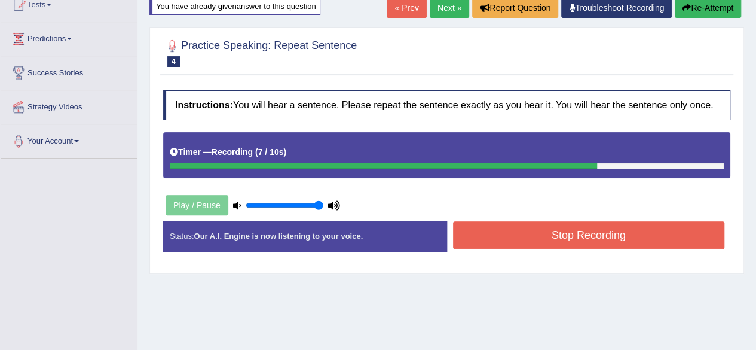
click at [568, 234] on button "Stop Recording" at bounding box center [589, 234] width 272 height 27
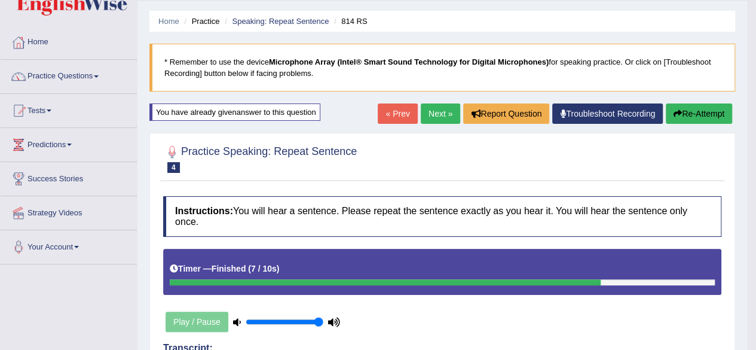
scroll to position [35, 0]
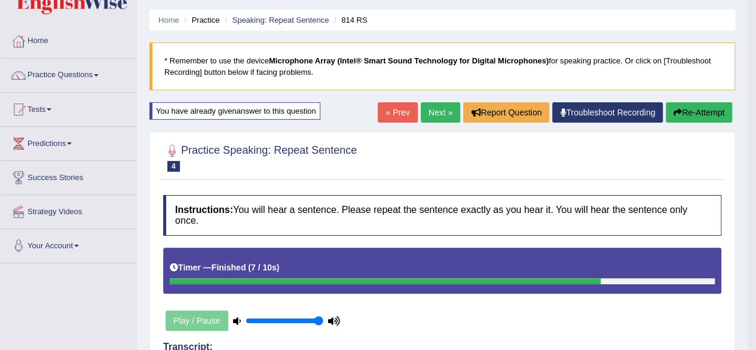
click at [441, 118] on link "Next »" at bounding box center [440, 112] width 39 height 20
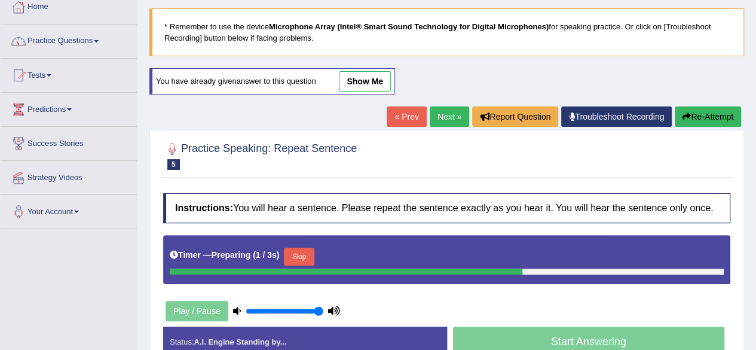
scroll to position [72, 0]
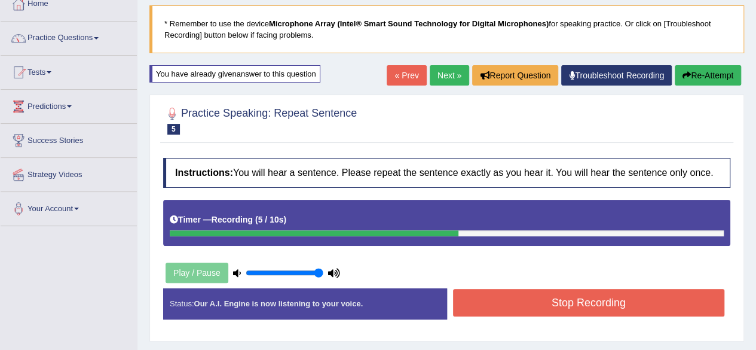
click at [670, 309] on button "Stop Recording" at bounding box center [589, 302] width 272 height 27
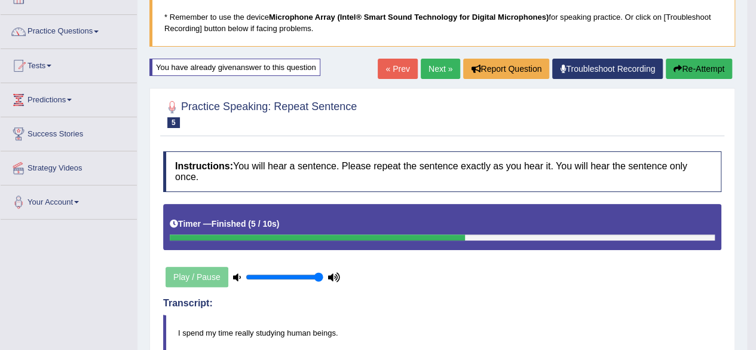
scroll to position [73, 0]
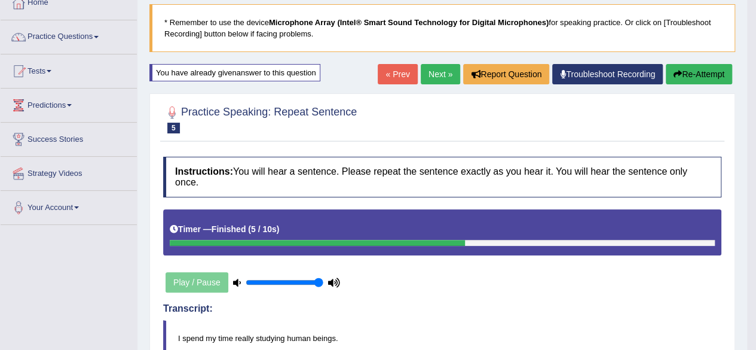
click at [440, 81] on link "Next »" at bounding box center [440, 74] width 39 height 20
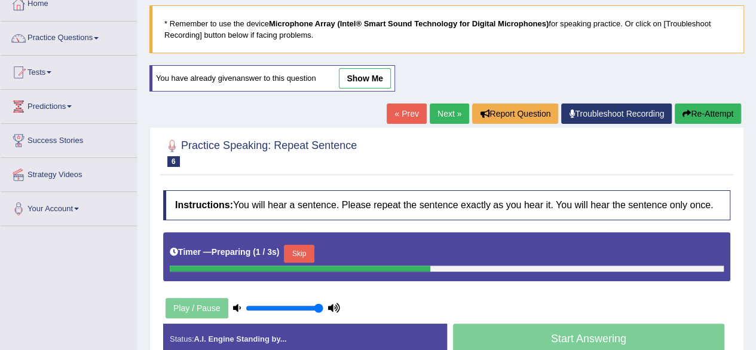
scroll to position [73, 0]
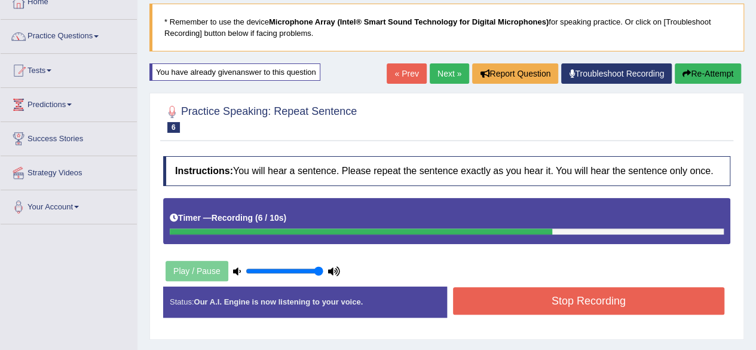
click at [671, 303] on button "Stop Recording" at bounding box center [589, 300] width 272 height 27
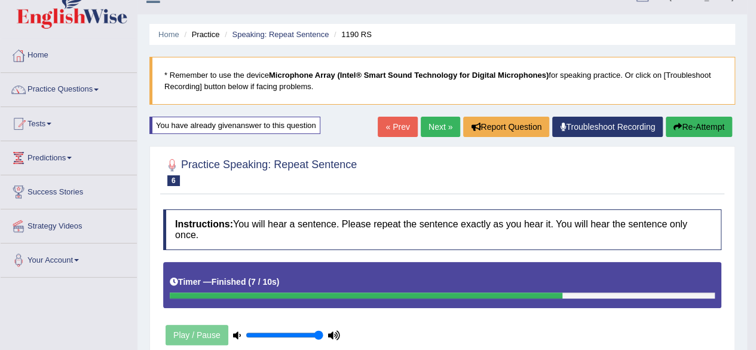
scroll to position [23, 0]
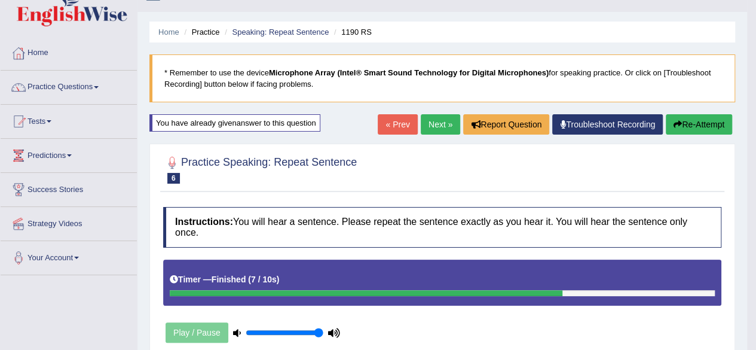
click at [445, 121] on link "Next »" at bounding box center [440, 124] width 39 height 20
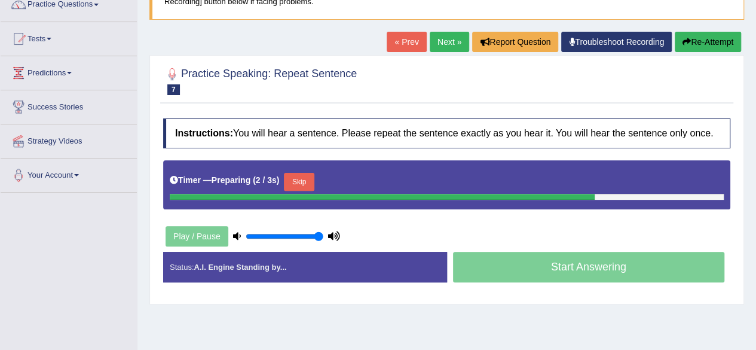
scroll to position [106, 0]
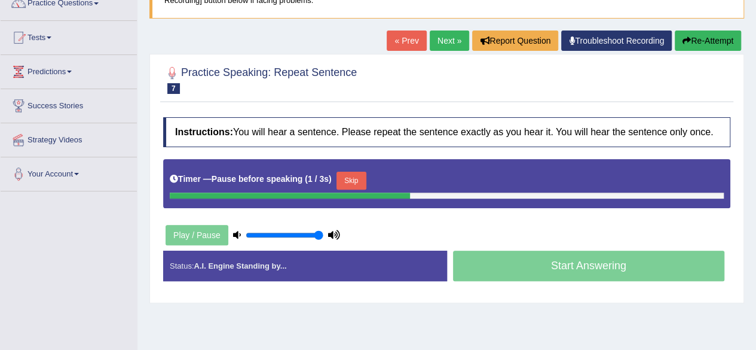
click at [707, 42] on button "Re-Attempt" at bounding box center [708, 40] width 66 height 20
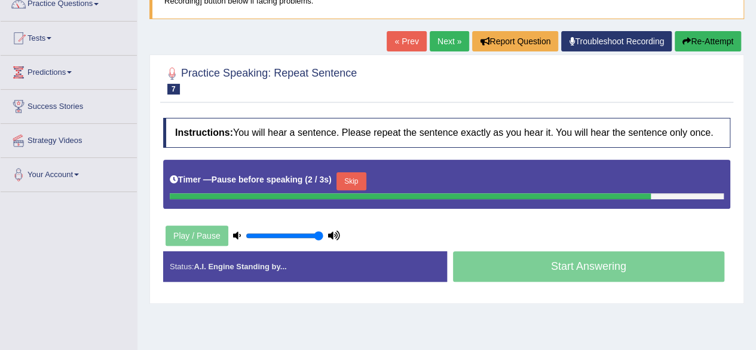
click at [708, 41] on button "Re-Attempt" at bounding box center [708, 41] width 66 height 20
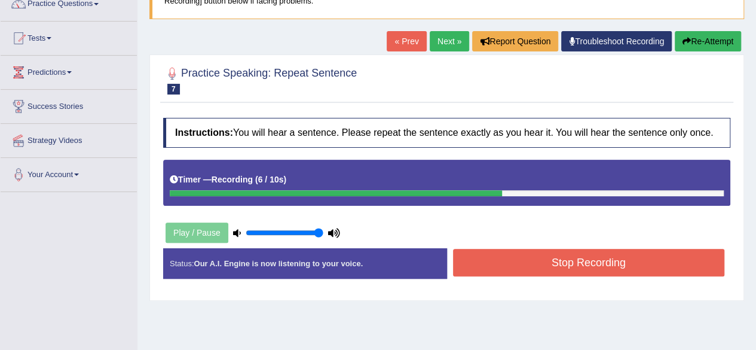
click at [634, 261] on button "Stop Recording" at bounding box center [589, 262] width 272 height 27
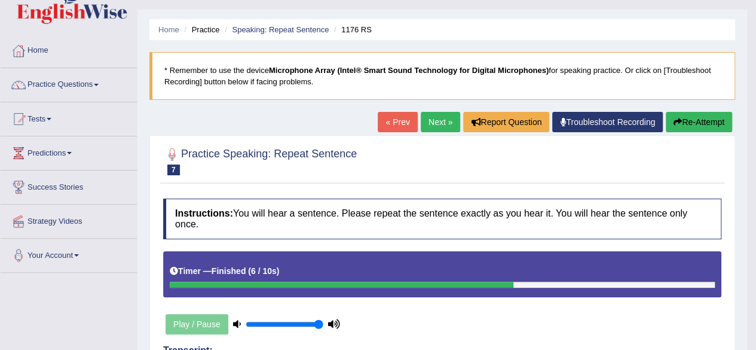
scroll to position [27, 0]
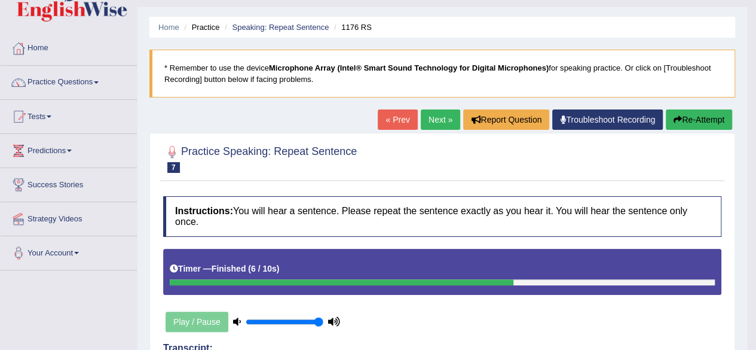
click at [436, 123] on link "Next »" at bounding box center [440, 119] width 39 height 20
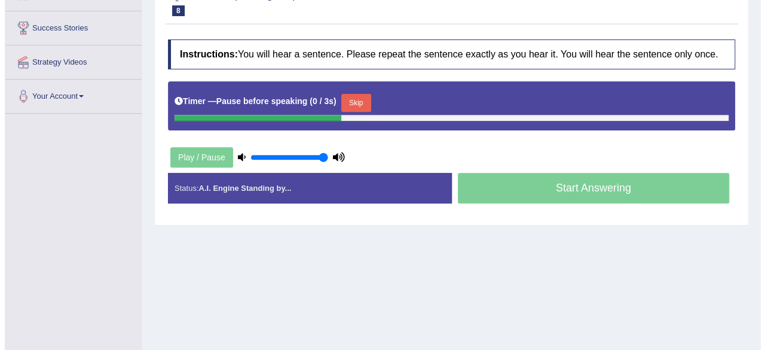
scroll to position [198, 0]
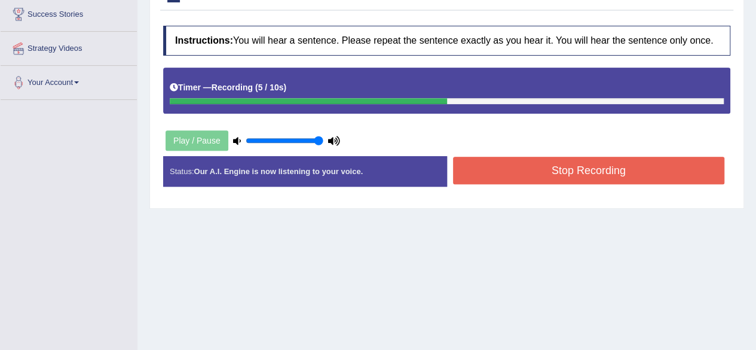
click at [670, 177] on button "Stop Recording" at bounding box center [589, 170] width 272 height 27
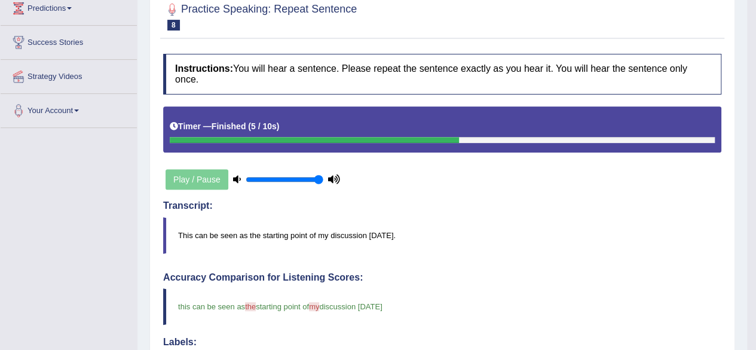
scroll to position [36, 0]
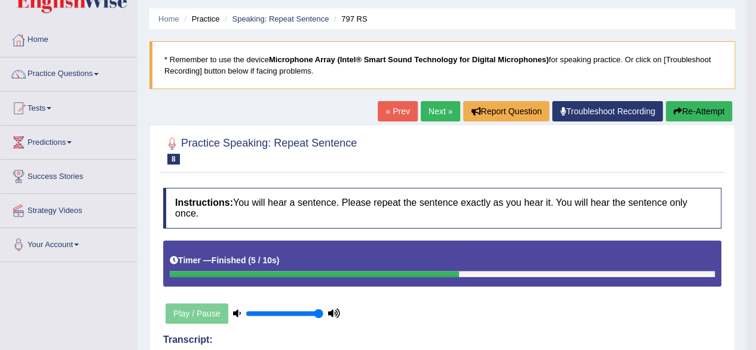
click at [431, 115] on link "Next »" at bounding box center [440, 111] width 39 height 20
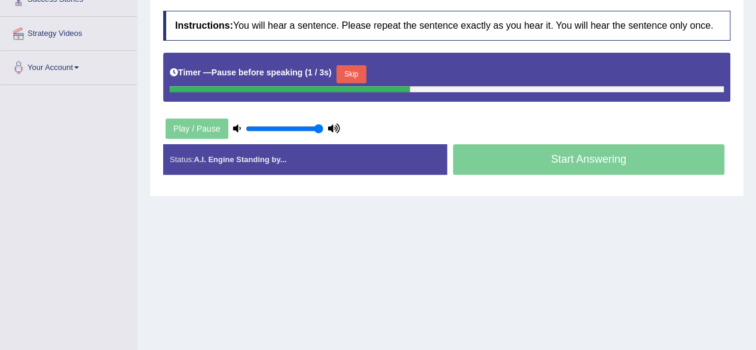
scroll to position [215, 0]
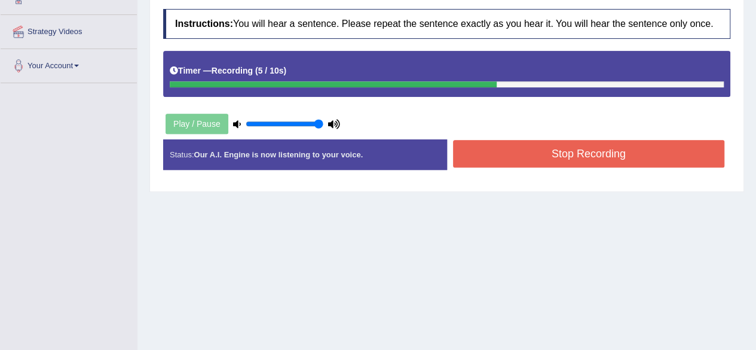
click at [661, 154] on button "Stop Recording" at bounding box center [589, 153] width 272 height 27
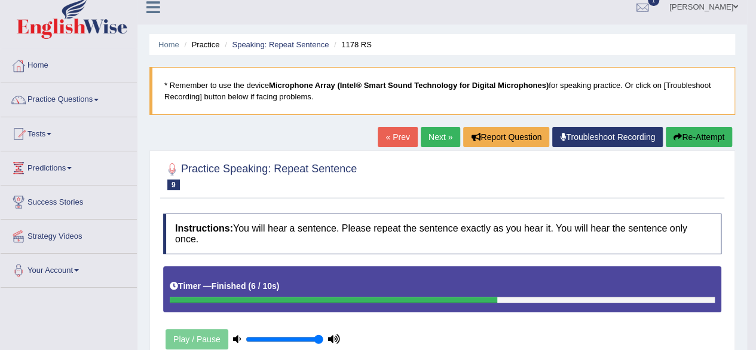
scroll to position [0, 0]
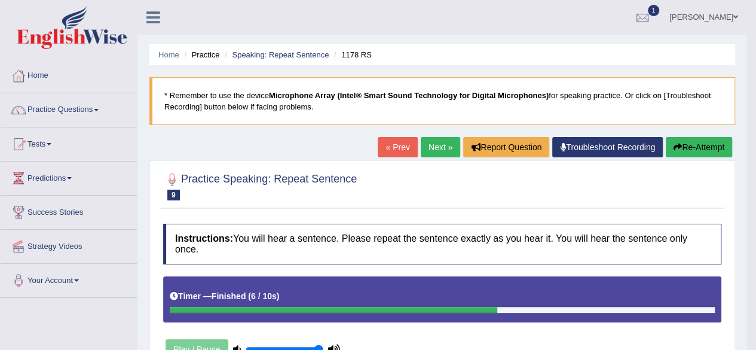
click at [445, 151] on link "Next »" at bounding box center [440, 147] width 39 height 20
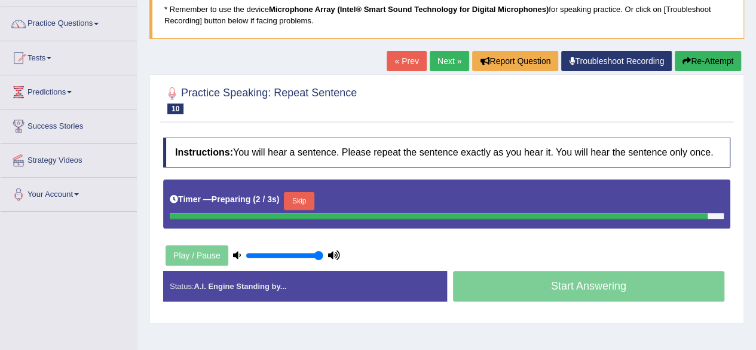
scroll to position [87, 0]
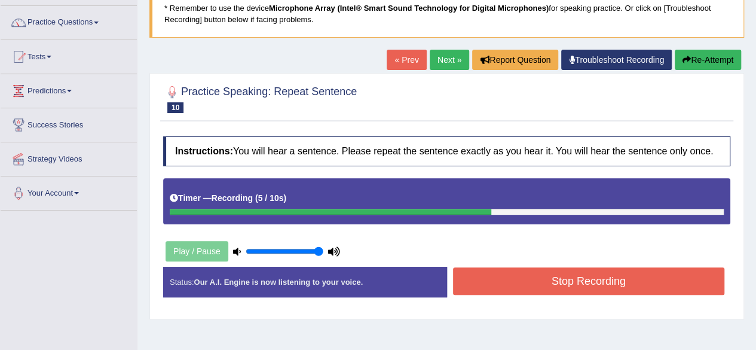
click at [672, 280] on button "Stop Recording" at bounding box center [589, 280] width 272 height 27
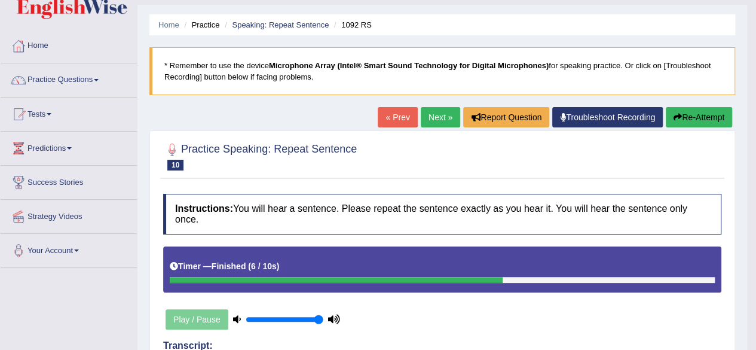
scroll to position [4, 0]
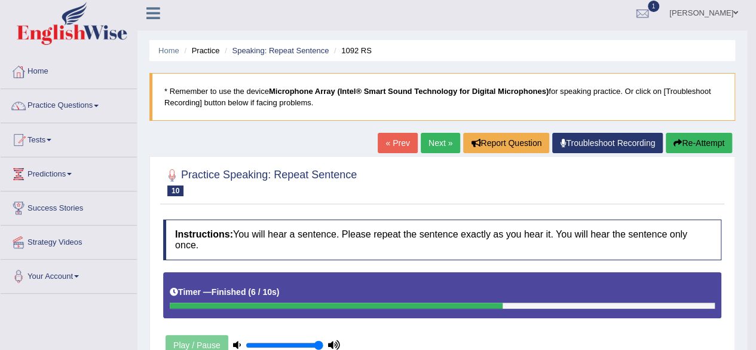
click at [443, 145] on link "Next »" at bounding box center [440, 143] width 39 height 20
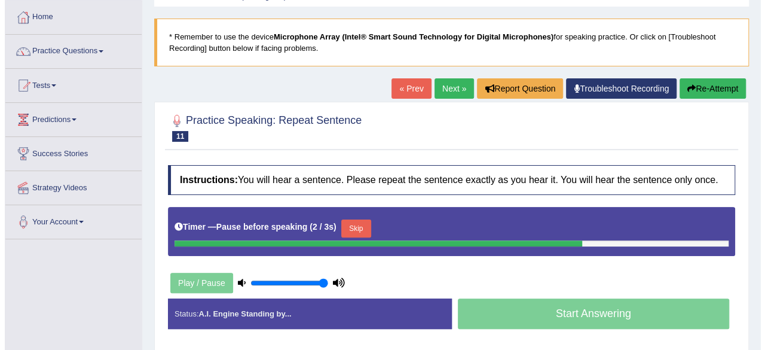
scroll to position [66, 0]
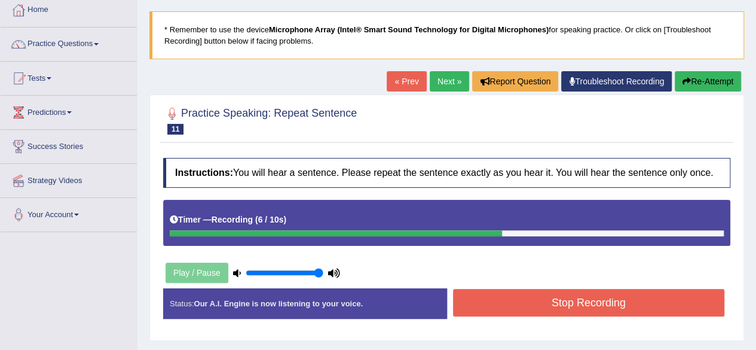
click at [675, 308] on button "Stop Recording" at bounding box center [589, 302] width 272 height 27
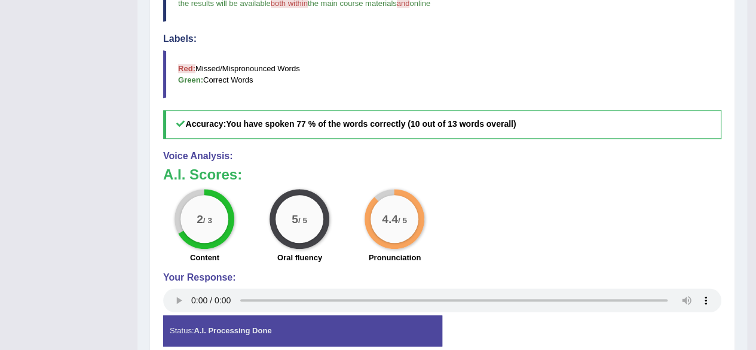
scroll to position [473, 0]
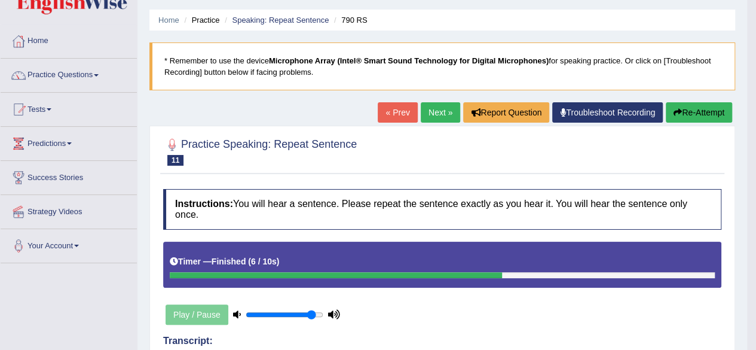
type input "0.9"
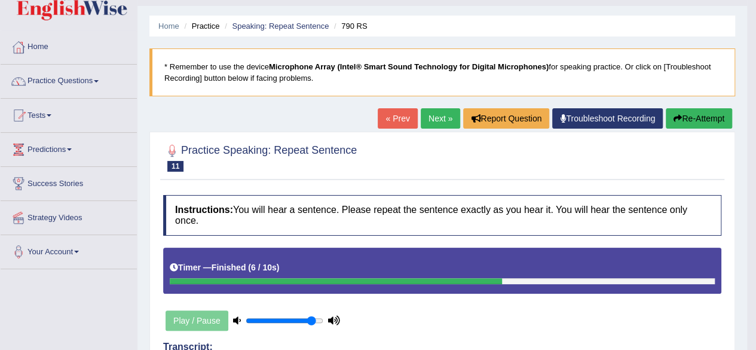
scroll to position [27, 0]
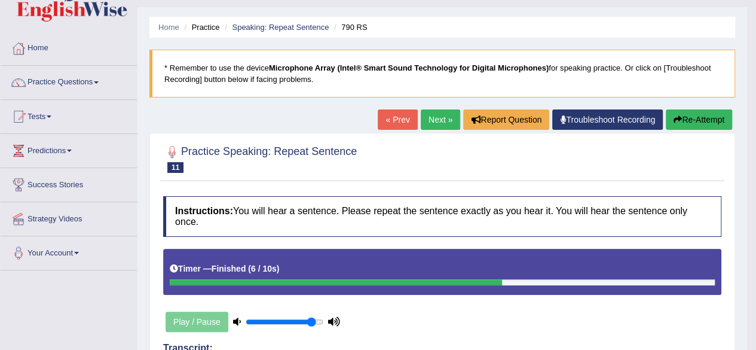
click at [91, 84] on link "Practice Questions" at bounding box center [69, 81] width 136 height 30
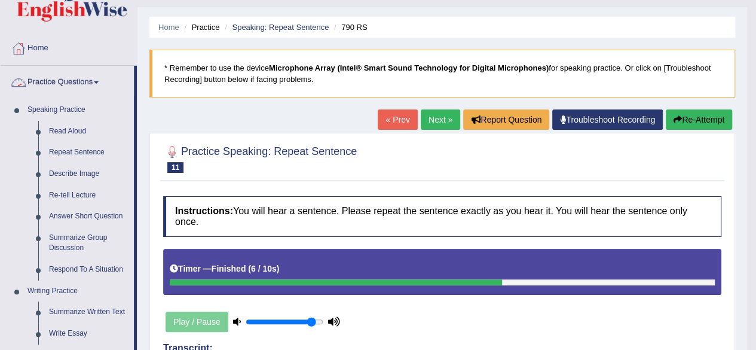
click at [88, 157] on link "Repeat Sentence" at bounding box center [89, 153] width 90 height 22
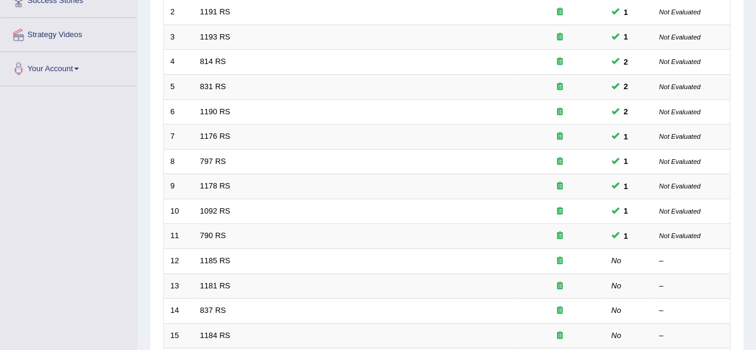
scroll to position [214, 0]
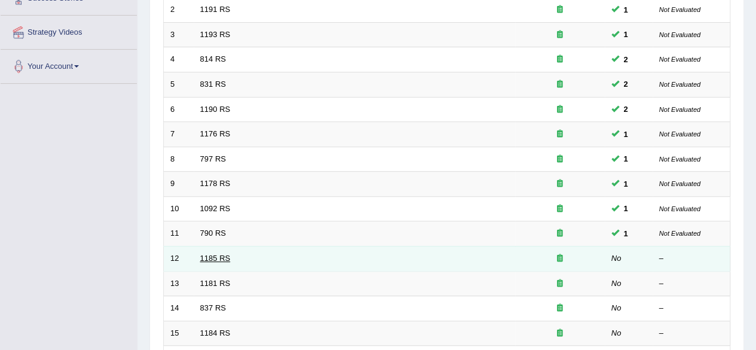
click at [219, 256] on link "1185 RS" at bounding box center [215, 257] width 30 height 9
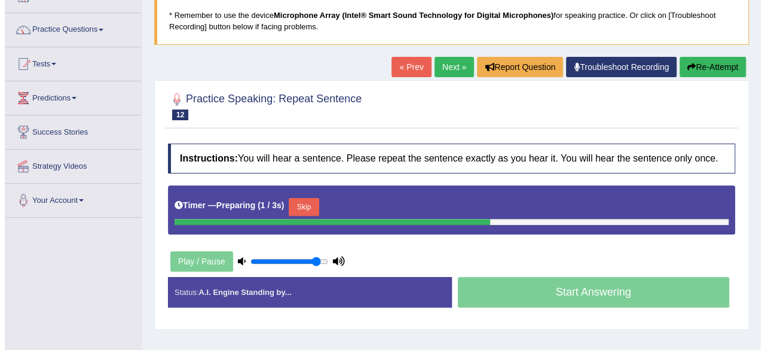
scroll to position [80, 0]
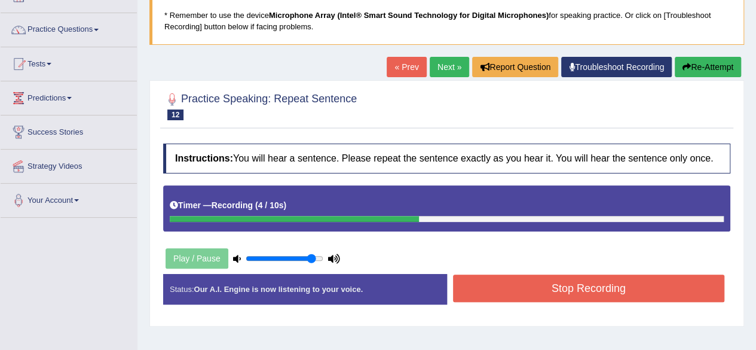
click at [668, 292] on button "Stop Recording" at bounding box center [589, 287] width 272 height 27
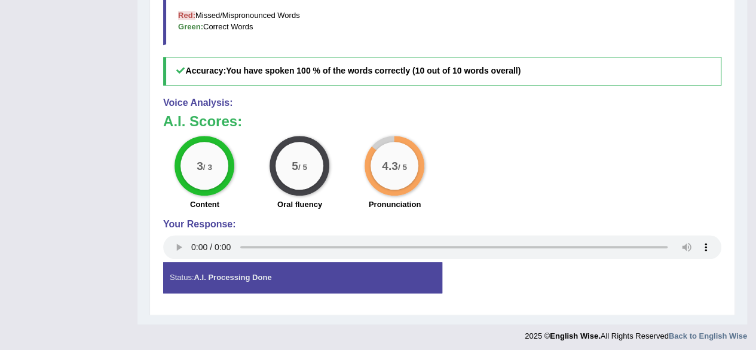
click at [509, 173] on div "3 / 3 Content 5 / 5 Oral fluency 4.3 / 5 Pronunciation" at bounding box center [442, 174] width 570 height 77
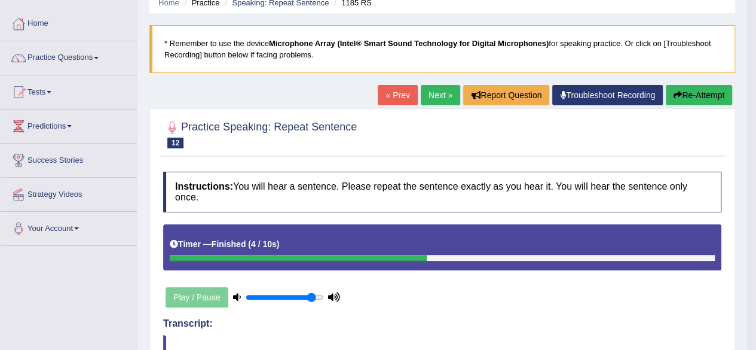
scroll to position [50, 0]
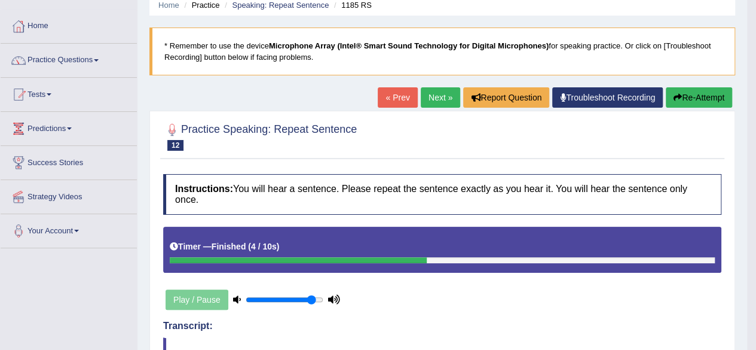
click at [441, 97] on link "Next »" at bounding box center [440, 97] width 39 height 20
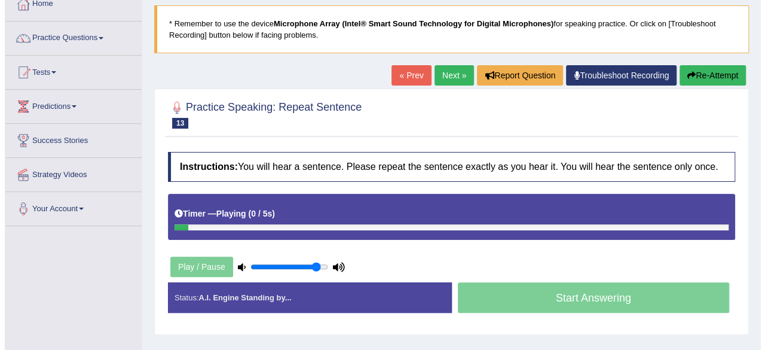
scroll to position [73, 0]
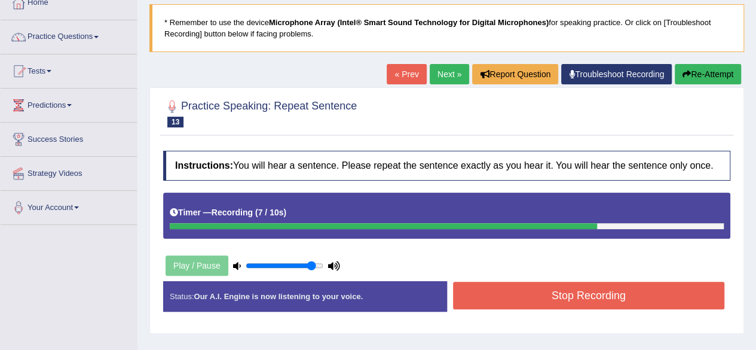
click at [661, 298] on button "Stop Recording" at bounding box center [589, 294] width 272 height 27
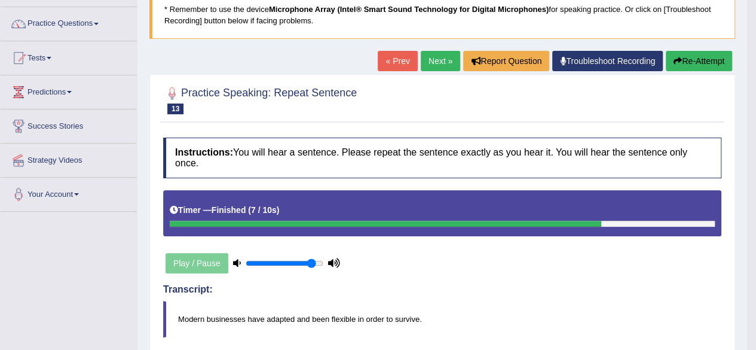
scroll to position [0, 0]
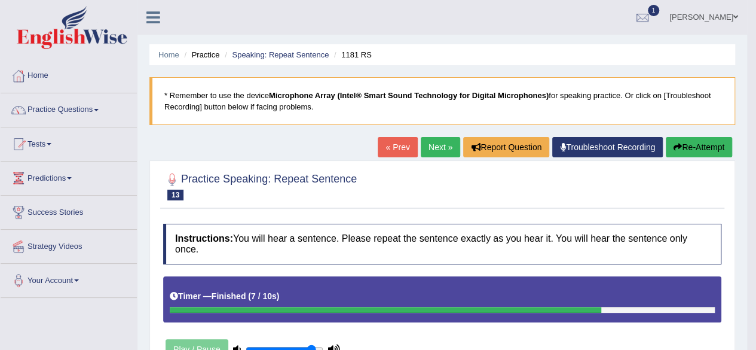
click at [91, 109] on link "Practice Questions" at bounding box center [69, 108] width 136 height 30
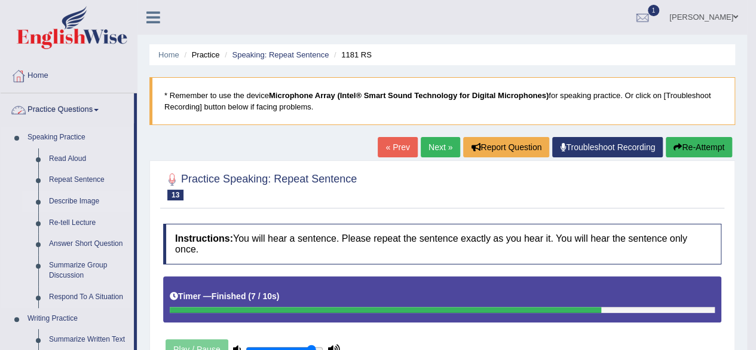
click at [79, 205] on link "Describe Image" at bounding box center [89, 202] width 90 height 22
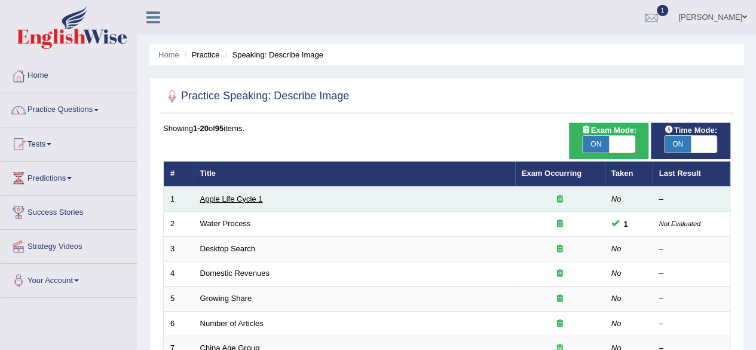
click at [240, 200] on link "Apple Life Cycle 1" at bounding box center [231, 198] width 63 height 9
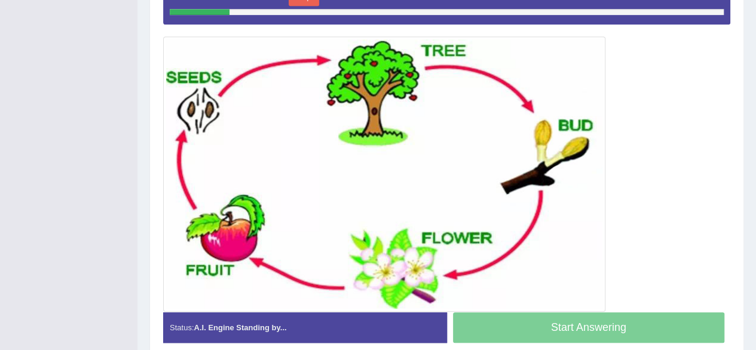
scroll to position [307, 0]
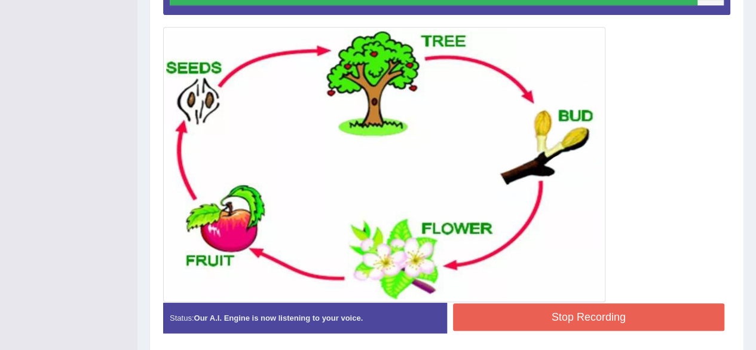
click at [618, 323] on button "Stop Recording" at bounding box center [589, 316] width 272 height 27
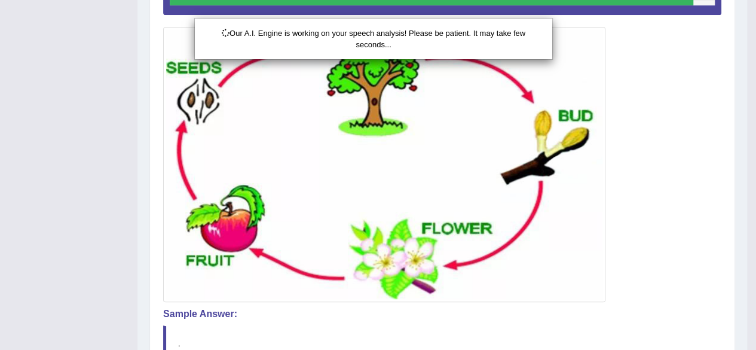
click at [582, 314] on div "Our A.I. Engine is working on your speech analysis! Please be patient. It may t…" at bounding box center [378, 175] width 756 height 350
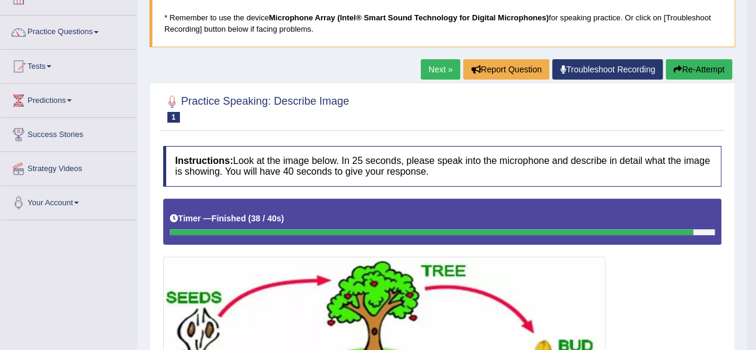
scroll to position [78, 0]
click at [438, 72] on link "Next »" at bounding box center [440, 69] width 39 height 20
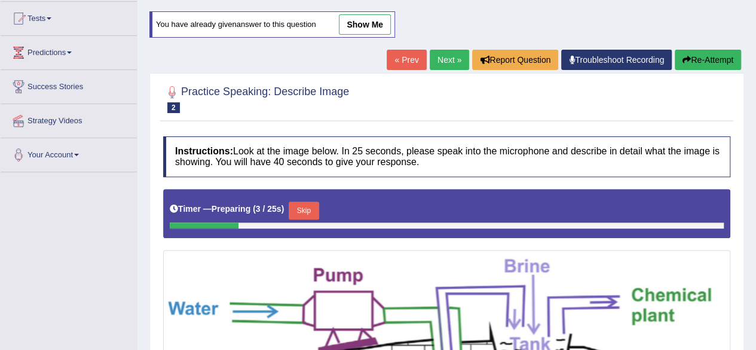
scroll to position [108, 0]
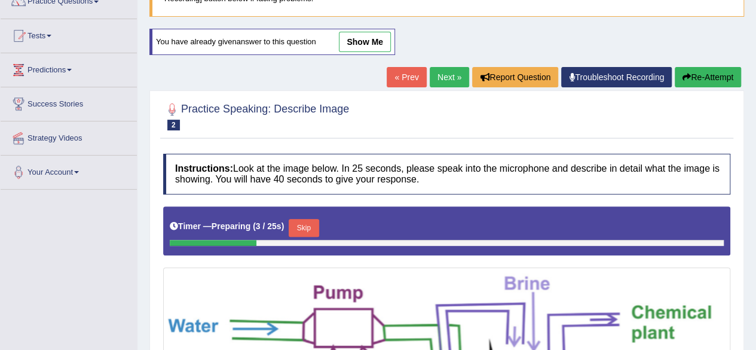
click at [445, 76] on link "Next »" at bounding box center [449, 77] width 39 height 20
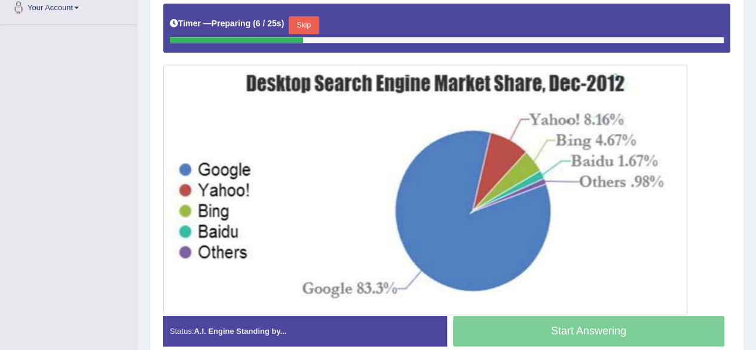
scroll to position [271, 0]
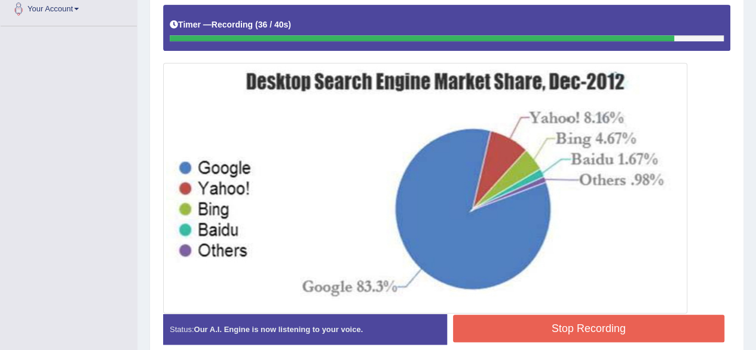
click at [654, 329] on button "Stop Recording" at bounding box center [589, 327] width 272 height 27
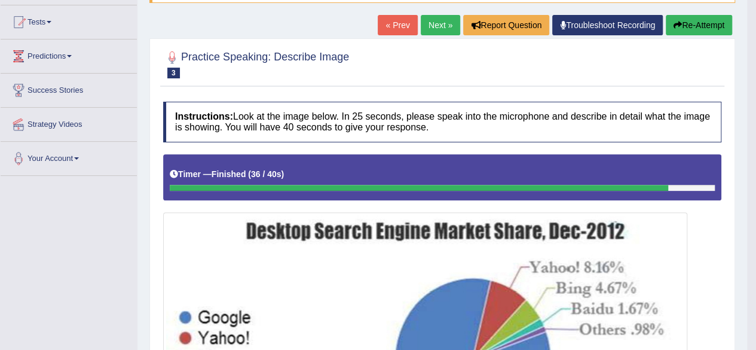
scroll to position [79, 0]
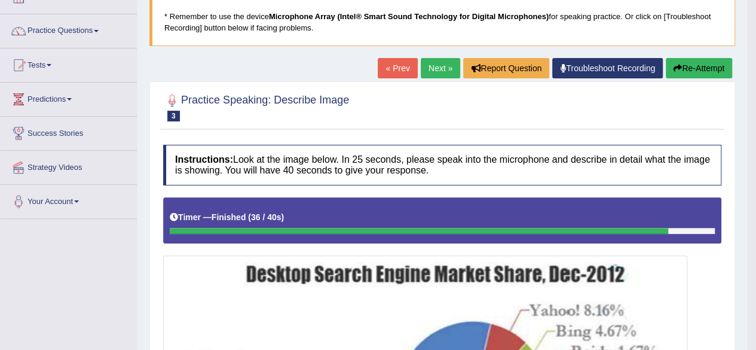
click at [430, 70] on link "Next »" at bounding box center [440, 68] width 39 height 20
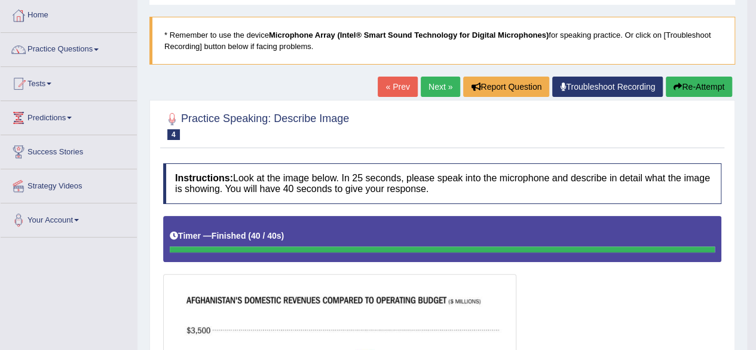
scroll to position [60, 0]
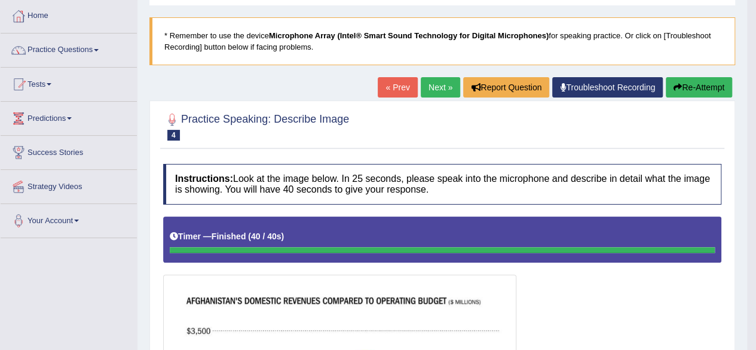
click at [437, 91] on link "Next »" at bounding box center [440, 87] width 39 height 20
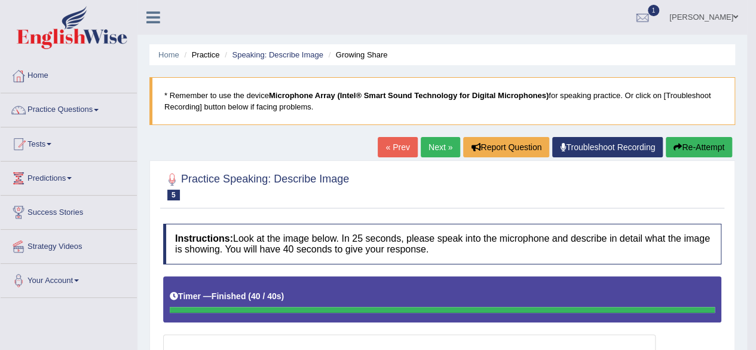
click at [434, 147] on link "Next »" at bounding box center [440, 147] width 39 height 20
click at [436, 152] on link "Next »" at bounding box center [440, 147] width 39 height 20
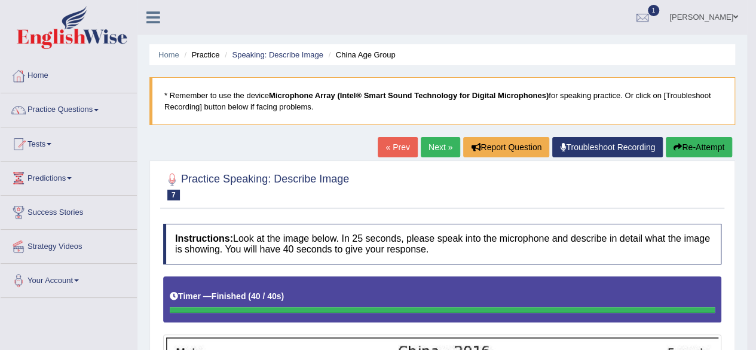
click at [42, 115] on link "Practice Questions" at bounding box center [69, 108] width 136 height 30
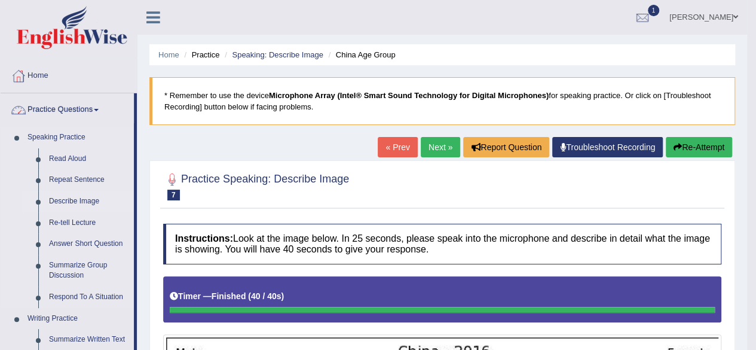
click at [53, 207] on link "Describe Image" at bounding box center [89, 202] width 90 height 22
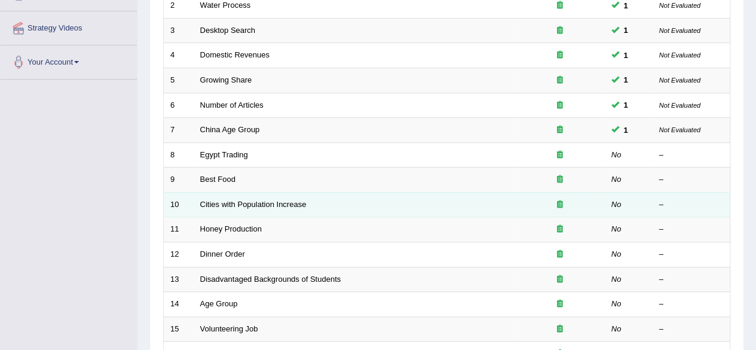
scroll to position [219, 0]
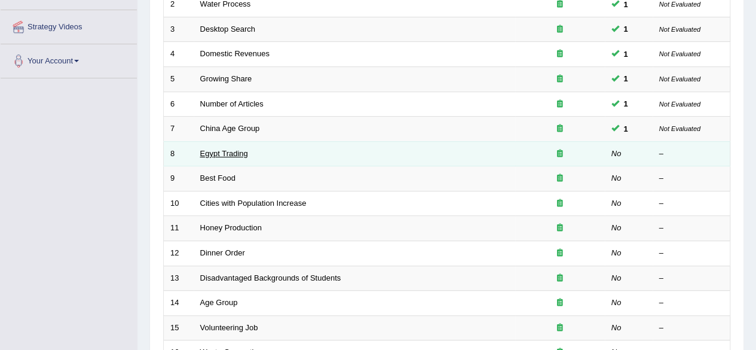
click at [208, 152] on link "Egypt Trading" at bounding box center [224, 153] width 48 height 9
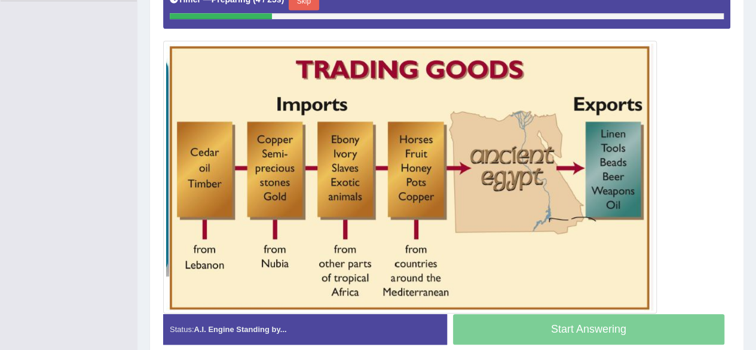
scroll to position [292, 0]
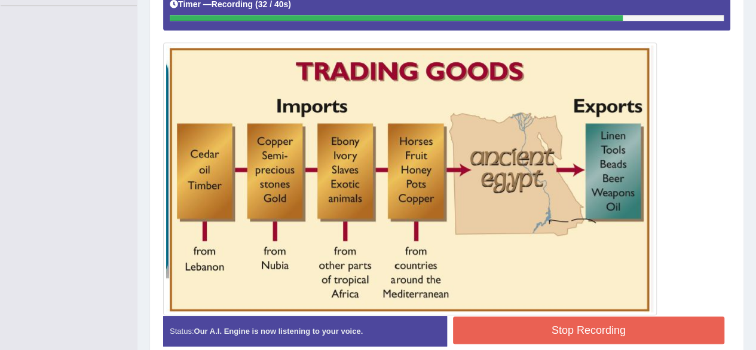
click at [655, 333] on button "Stop Recording" at bounding box center [589, 329] width 272 height 27
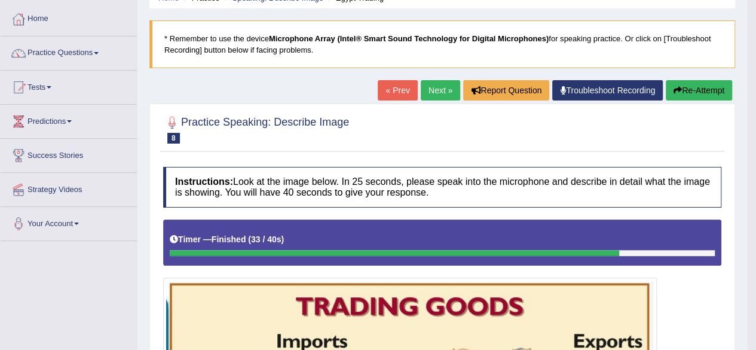
scroll to position [0, 0]
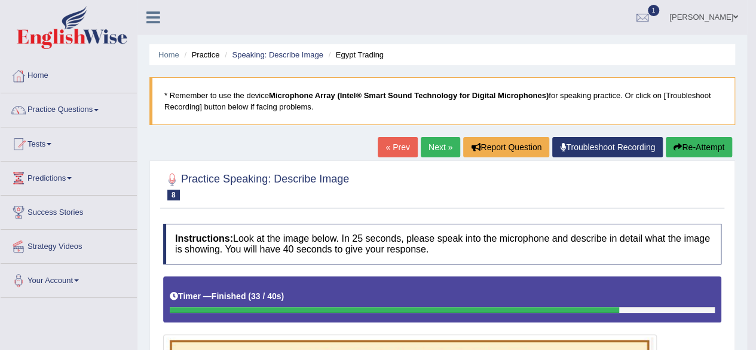
click at [410, 141] on link "« Prev" at bounding box center [397, 147] width 39 height 20
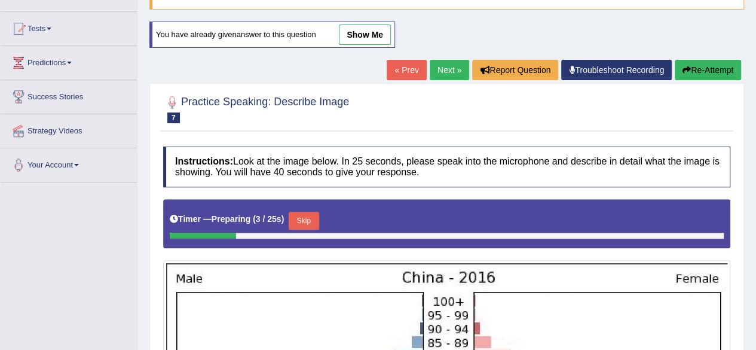
scroll to position [110, 0]
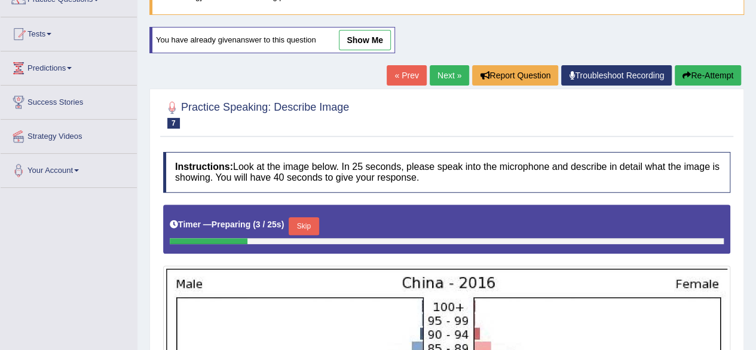
click at [430, 71] on link "Next »" at bounding box center [449, 75] width 39 height 20
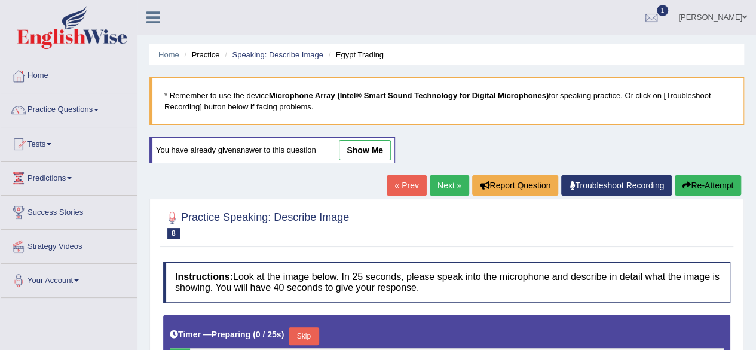
click at [440, 189] on link "Next »" at bounding box center [449, 185] width 39 height 20
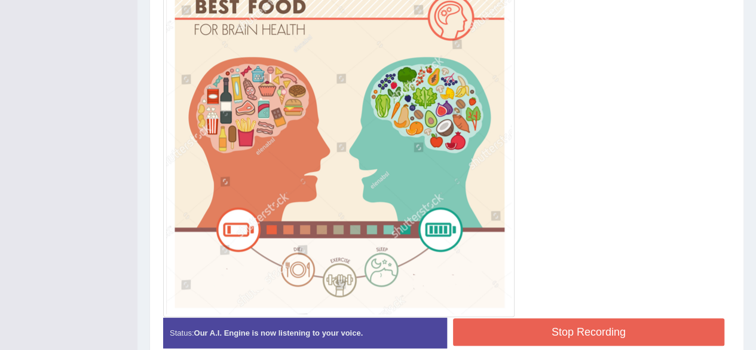
scroll to position [425, 0]
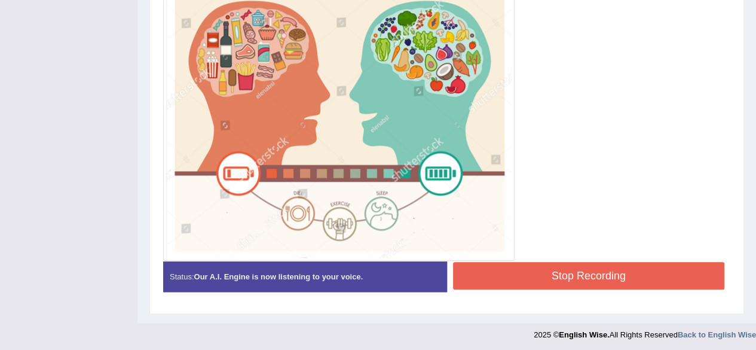
click at [648, 278] on button "Stop Recording" at bounding box center [589, 275] width 272 height 27
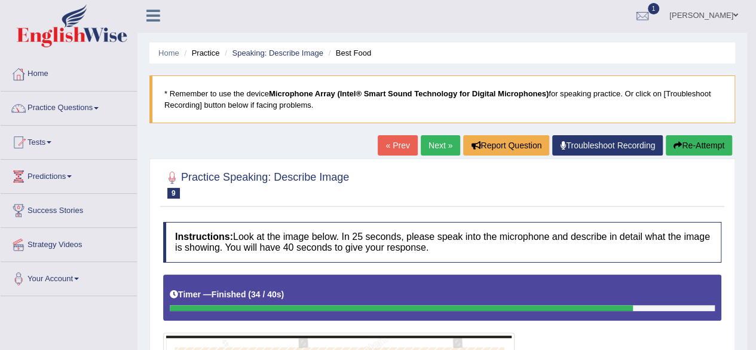
scroll to position [0, 0]
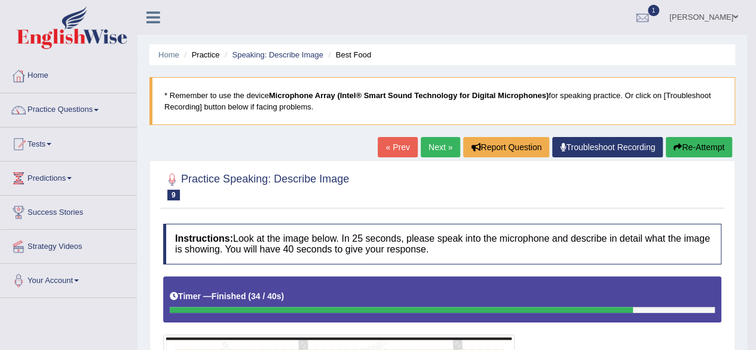
click at [437, 150] on link "Next »" at bounding box center [440, 147] width 39 height 20
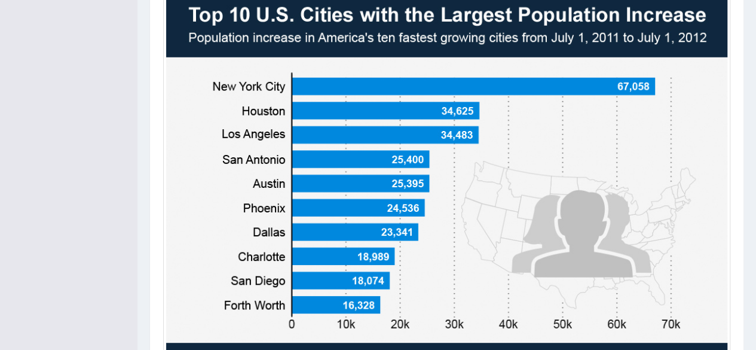
scroll to position [346, 0]
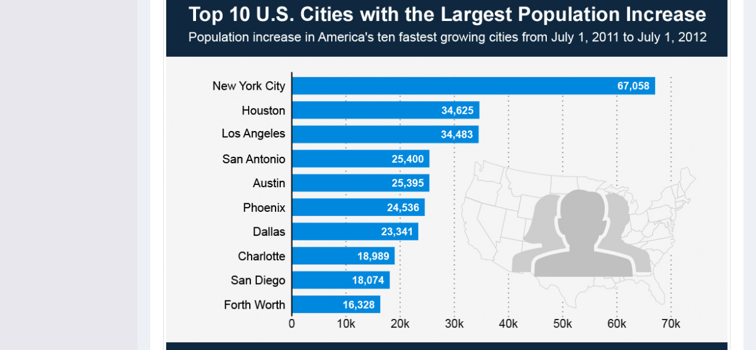
click at [692, 270] on img at bounding box center [446, 191] width 561 height 400
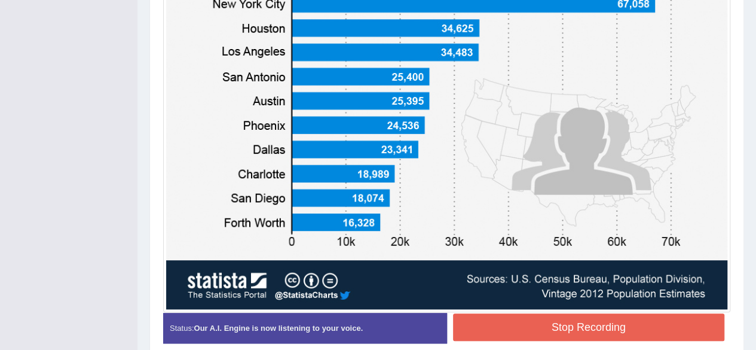
scroll to position [447, 0]
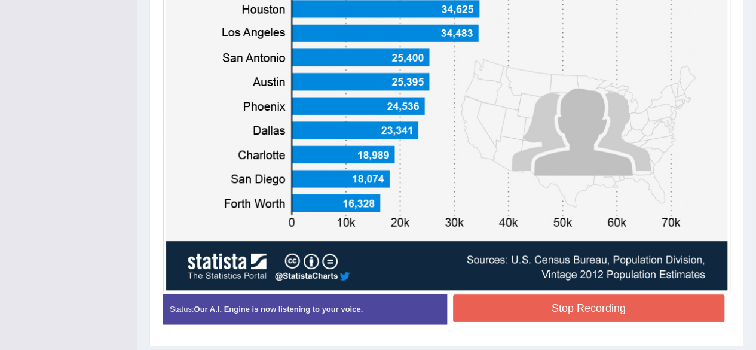
click at [658, 302] on button "Stop Recording" at bounding box center [589, 307] width 272 height 27
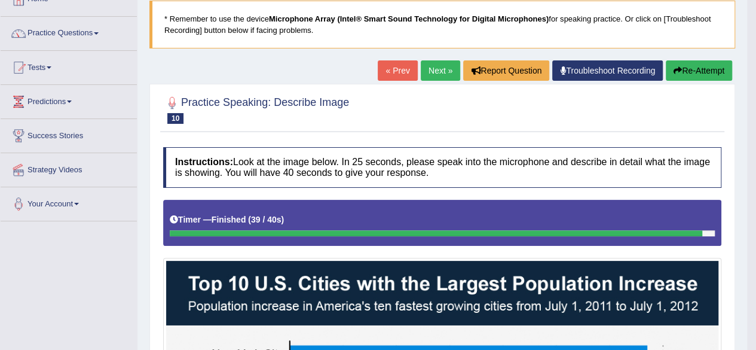
scroll to position [75, 0]
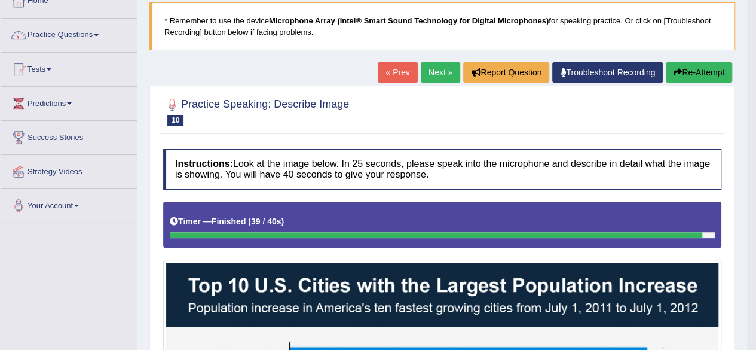
click at [437, 78] on link "Next »" at bounding box center [440, 72] width 39 height 20
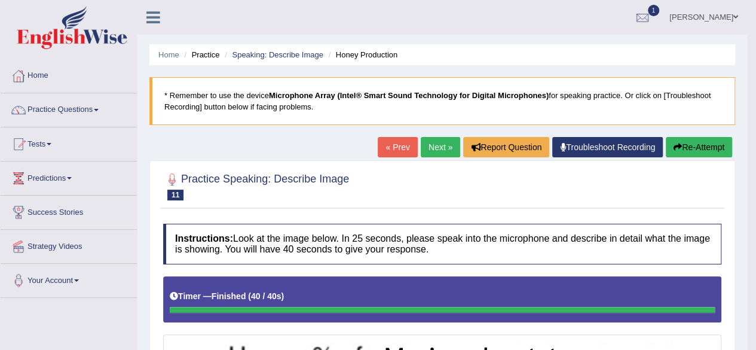
click at [45, 114] on link "Practice Questions" at bounding box center [69, 108] width 136 height 30
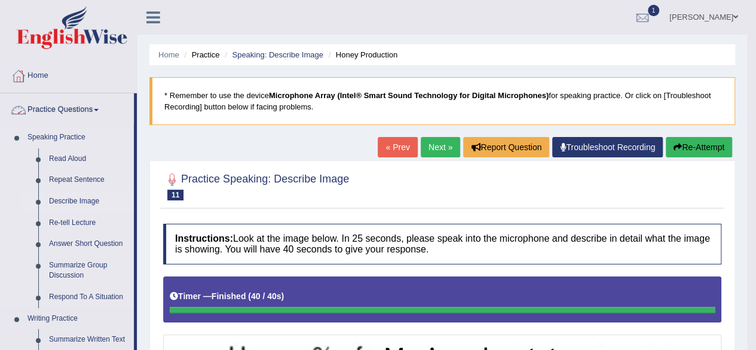
click at [51, 200] on link "Describe Image" at bounding box center [89, 202] width 90 height 22
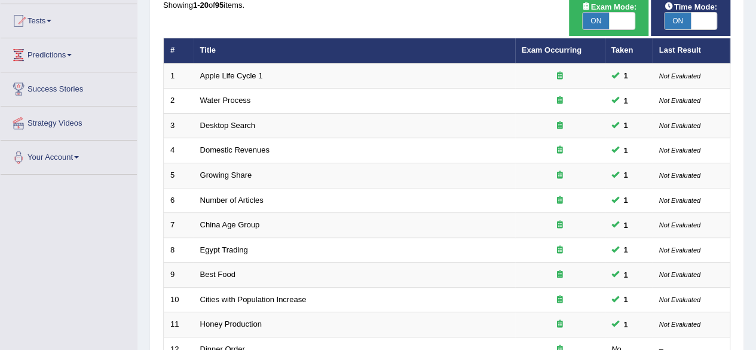
scroll to position [122, 0]
